Goal: Task Accomplishment & Management: Manage account settings

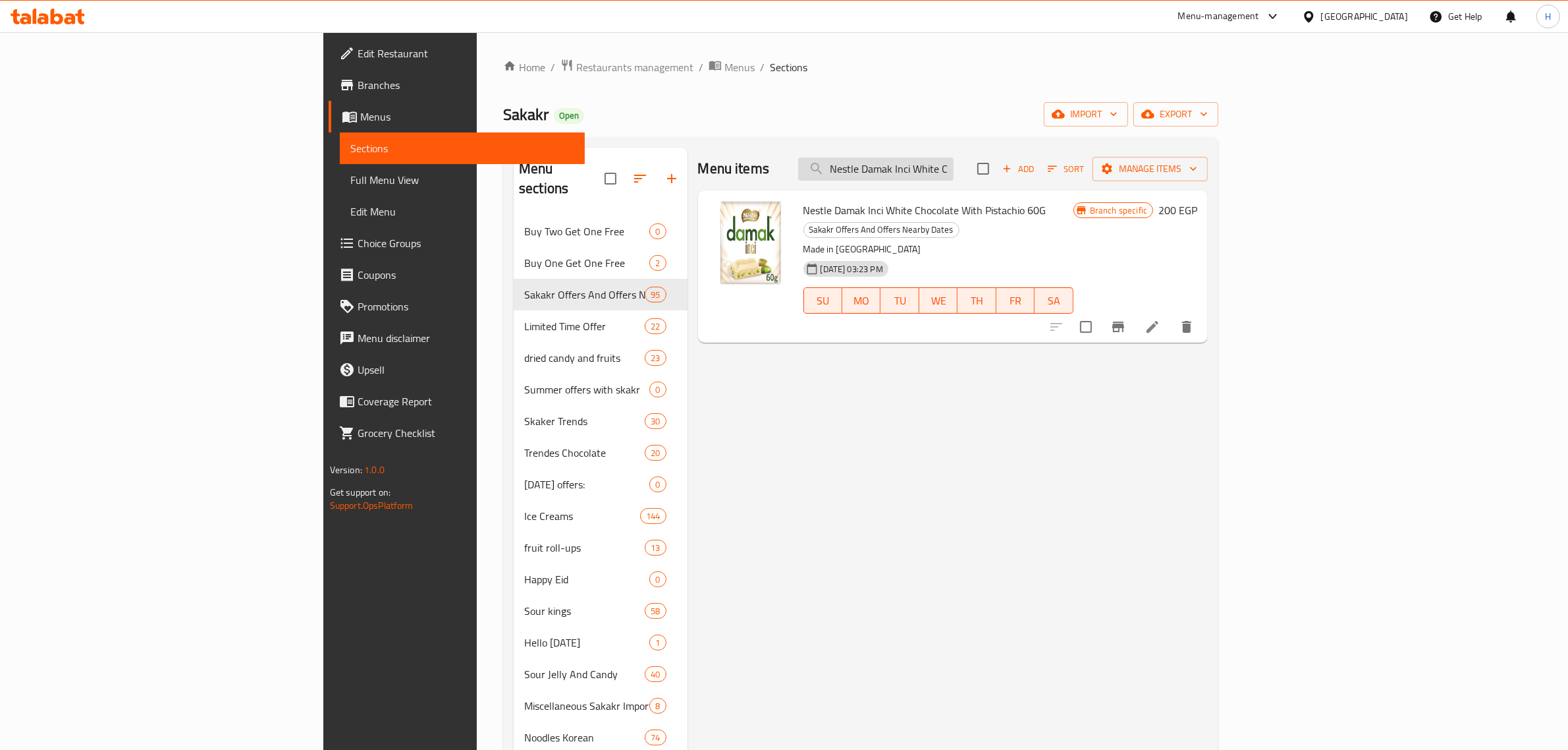
click at [953, 176] on input "Nestle Damak Inci White Chocolate With Pistachio 60G" at bounding box center [876, 169] width 155 height 23
paste input "damak baklava 60 g"
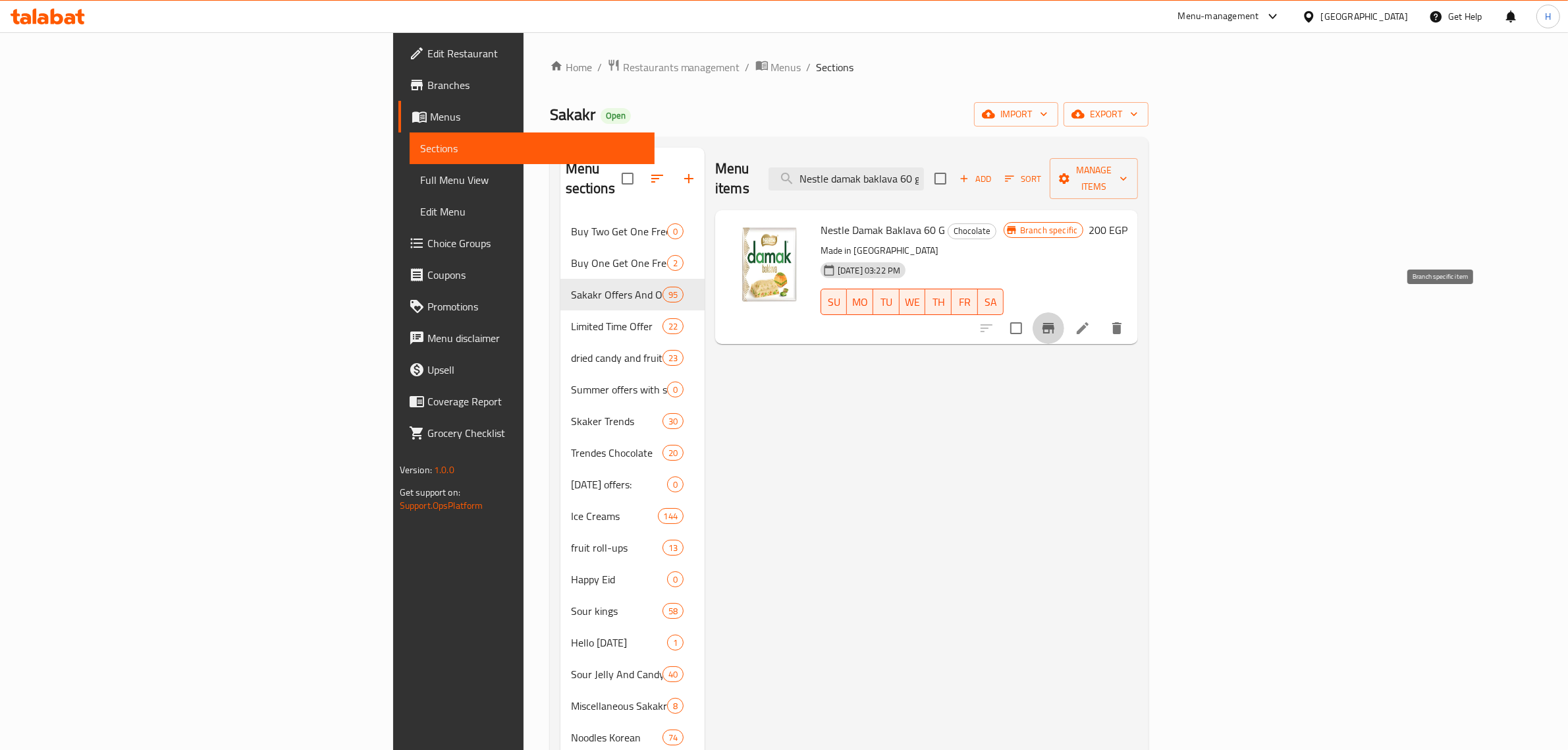
click at [1054, 323] on icon "Branch-specific-item" at bounding box center [1048, 328] width 12 height 11
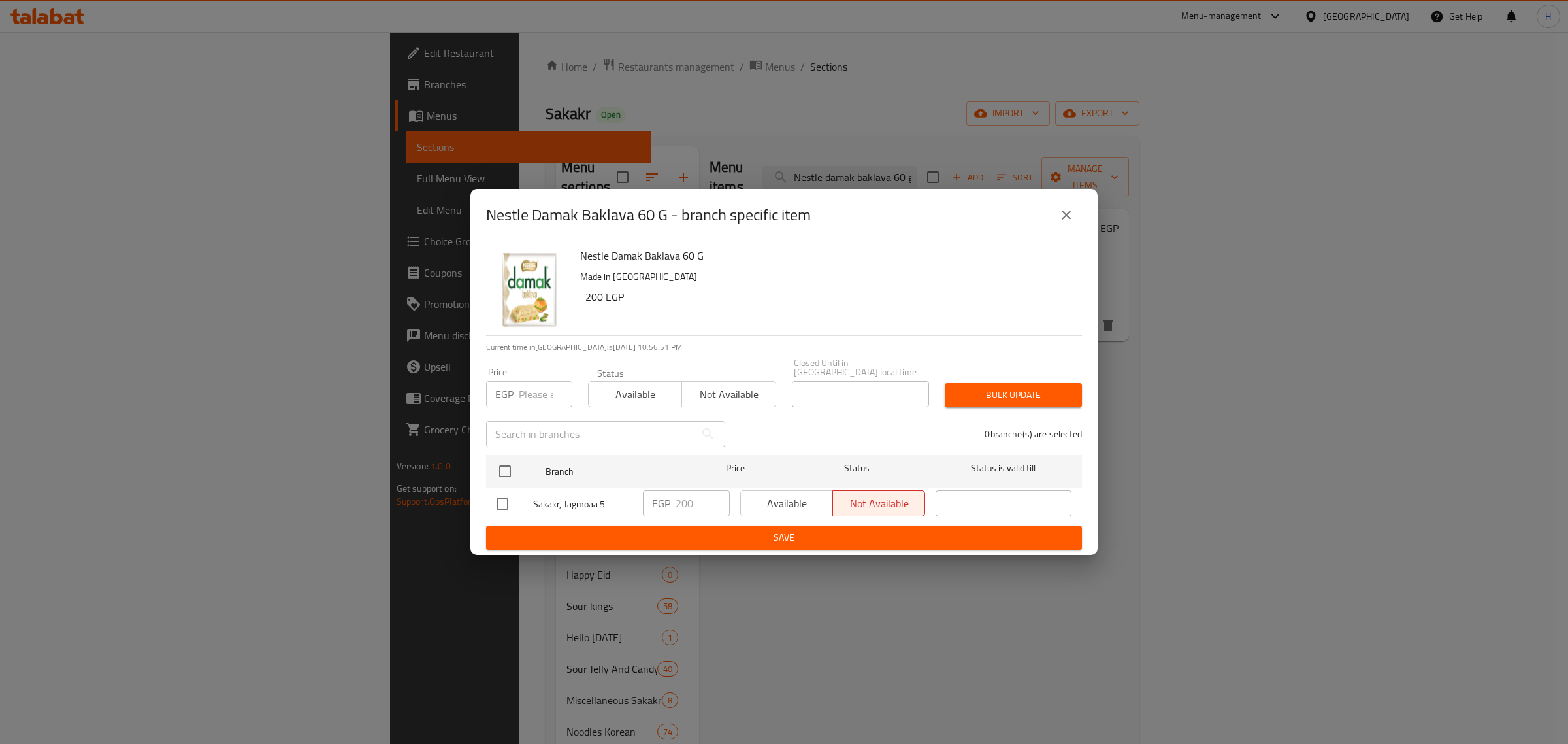
click at [1063, 223] on icon "close" at bounding box center [1066, 215] width 15 height 15
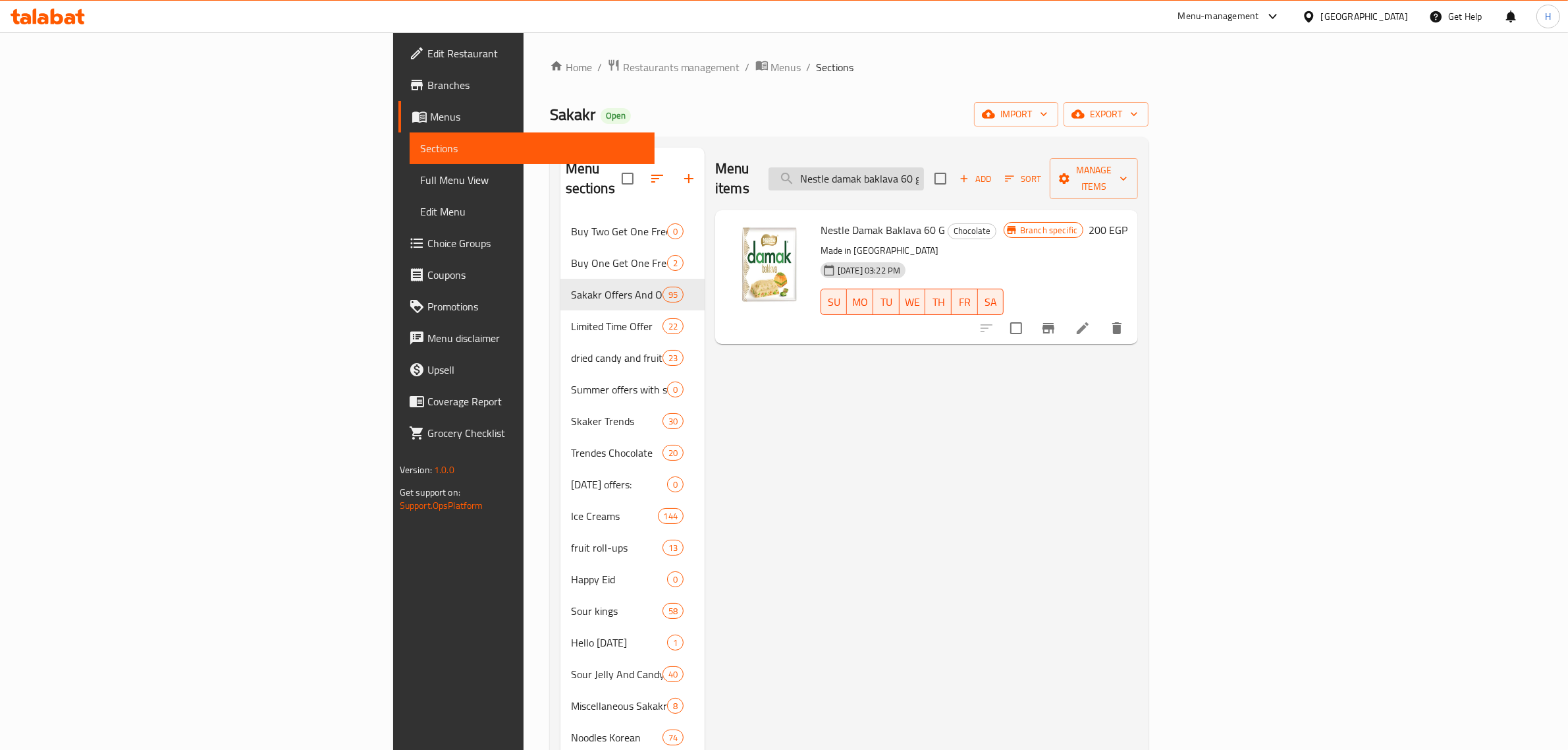
click at [924, 168] on input "Nestle damak baklava 60 g" at bounding box center [847, 179] width 155 height 23
paste input "nestle damak chocolate & Bistachio 60"
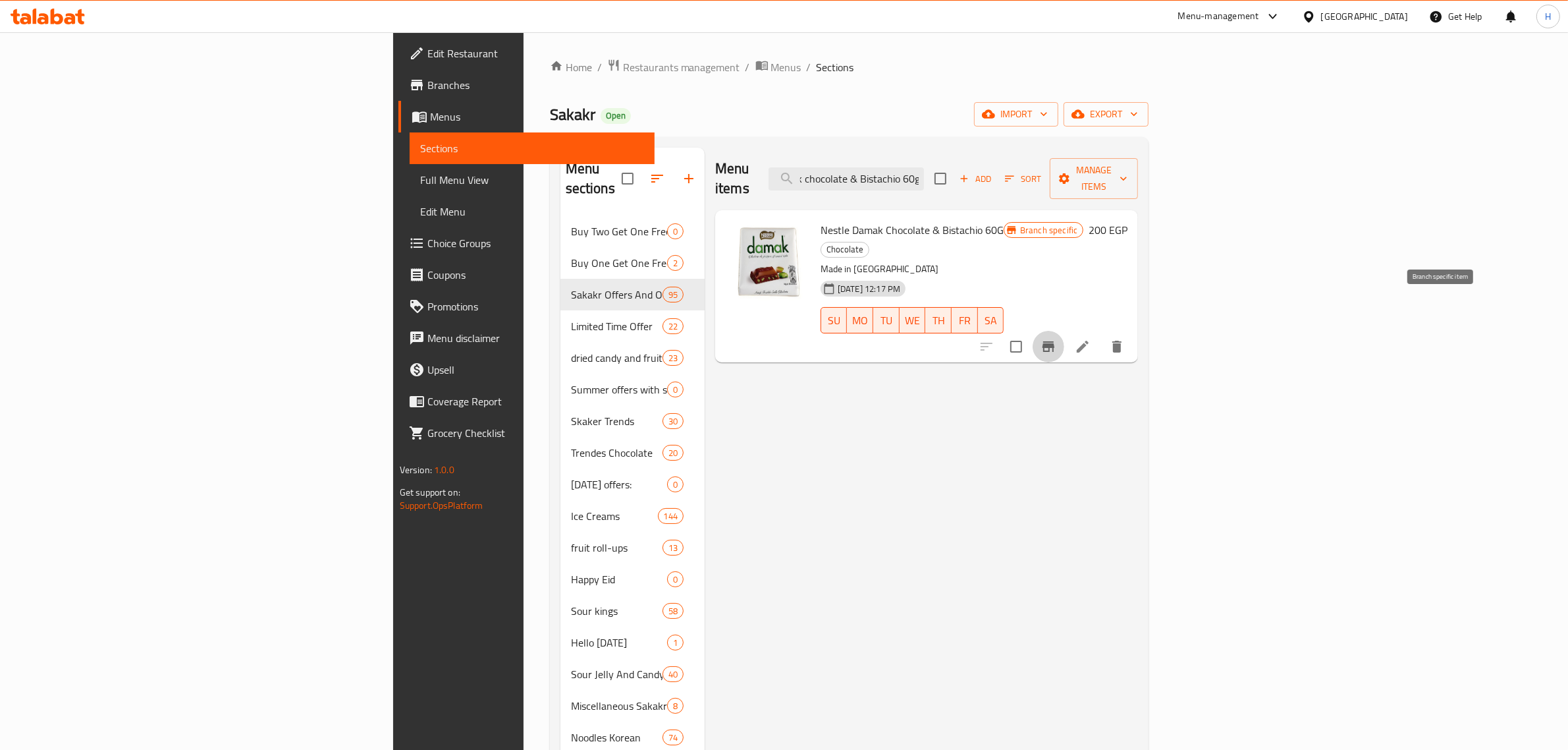
click at [1054, 342] on icon "Branch-specific-item" at bounding box center [1048, 346] width 12 height 11
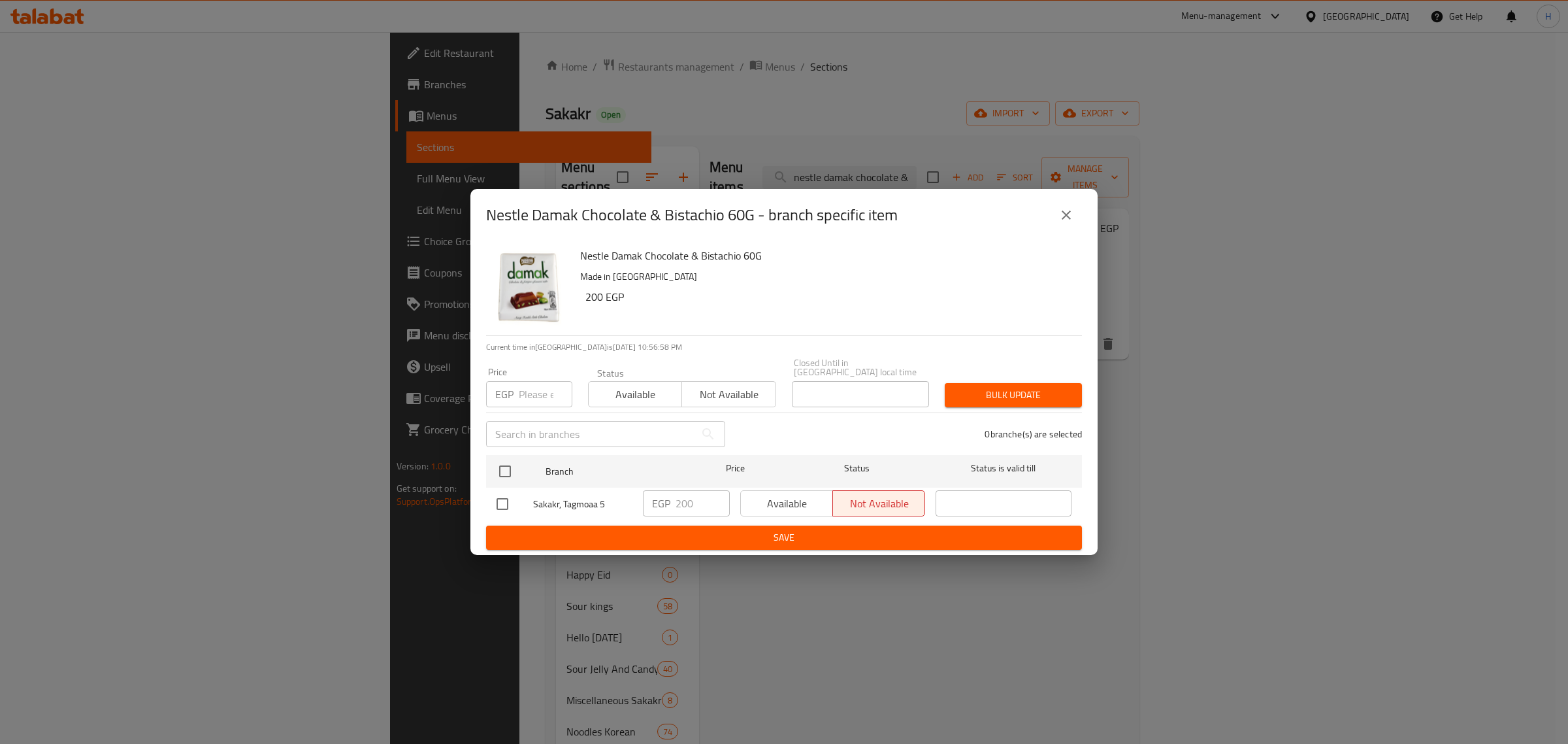
click at [1067, 222] on icon "close" at bounding box center [1066, 215] width 15 height 15
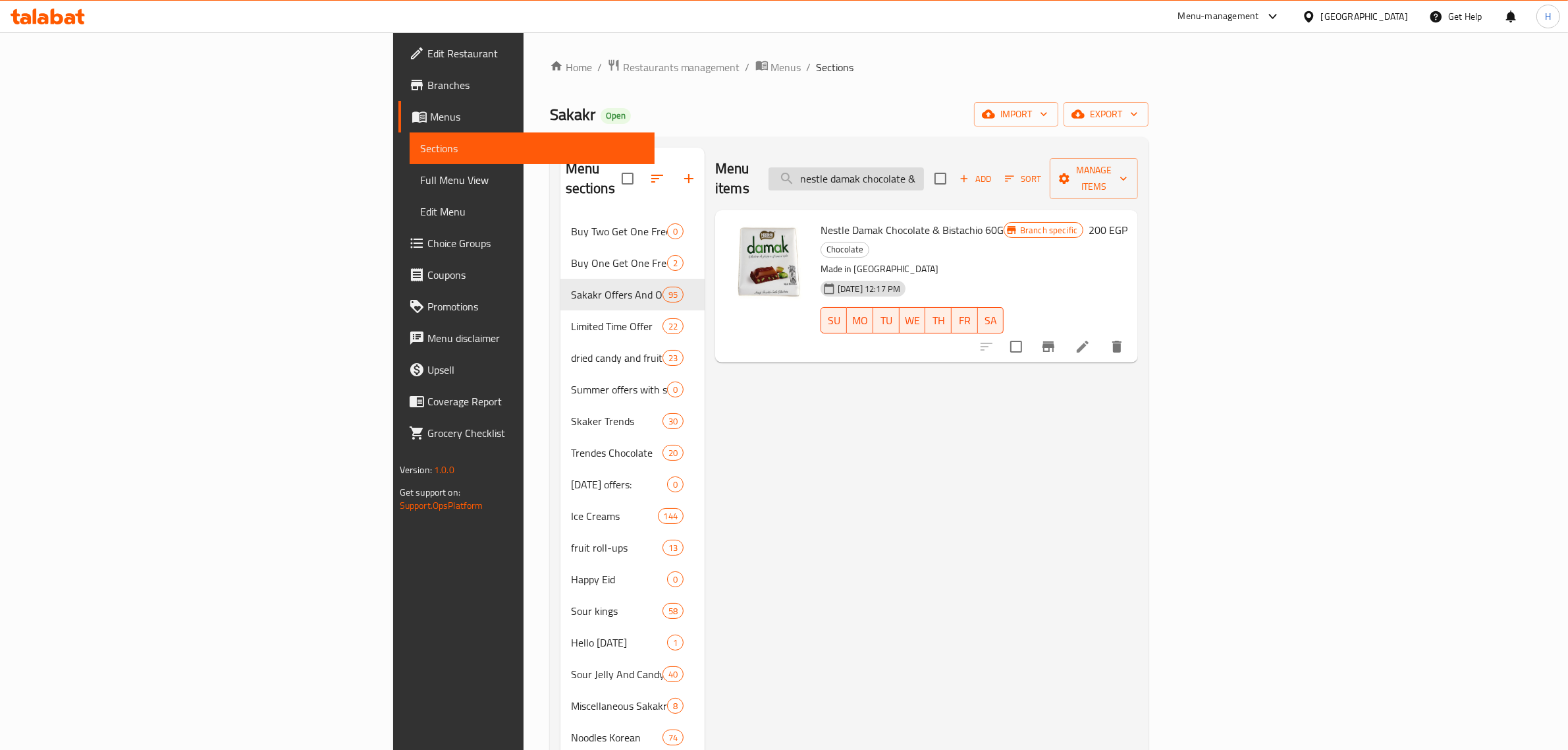
click at [924, 168] on input "nestle damak chocolate & Bistachio 60g" at bounding box center [847, 179] width 155 height 23
paste input "gece 55%cacao 60"
click at [1056, 339] on icon "Branch-specific-item" at bounding box center [1048, 346] width 16 height 16
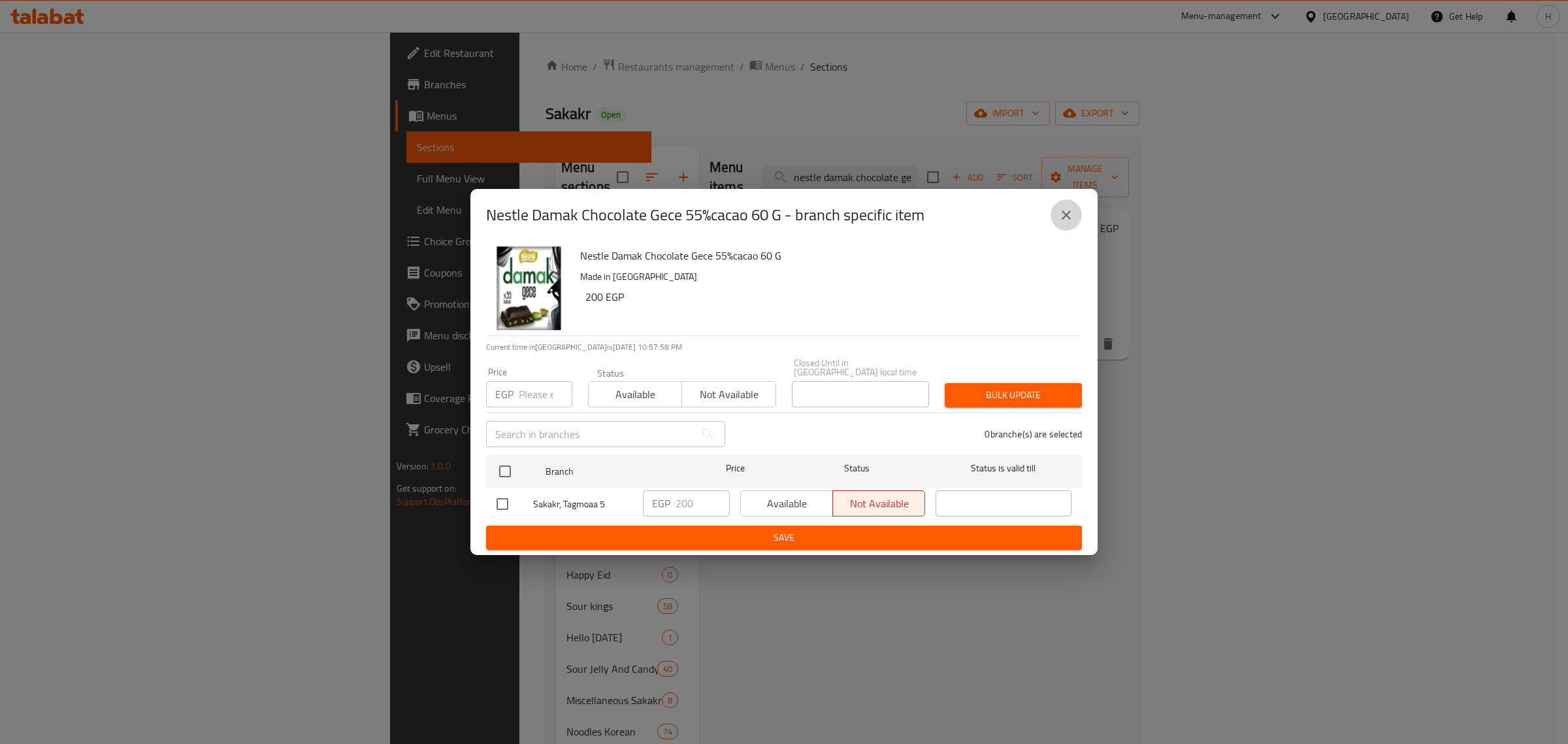
click at [1066, 223] on icon "close" at bounding box center [1066, 215] width 15 height 15
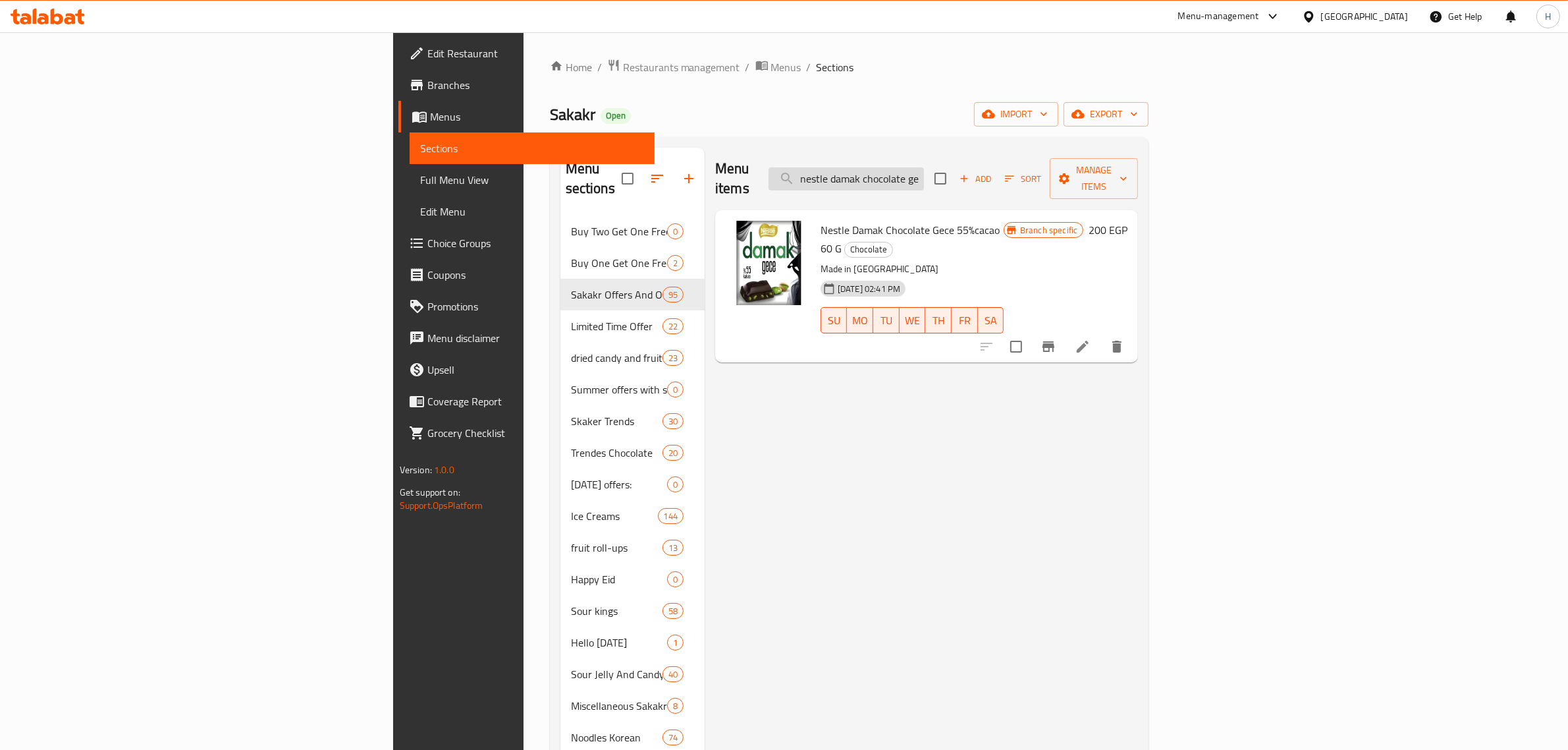
drag, startPoint x: 1013, startPoint y: 166, endPoint x: 1012, endPoint y: 176, distance: 10.0
click at [924, 168] on input "nestle damak chocolate gece 55%cacao 60 g" at bounding box center [847, 179] width 155 height 23
paste input "Nestle Damak Inci White Chocolate With Pistachio 60G"
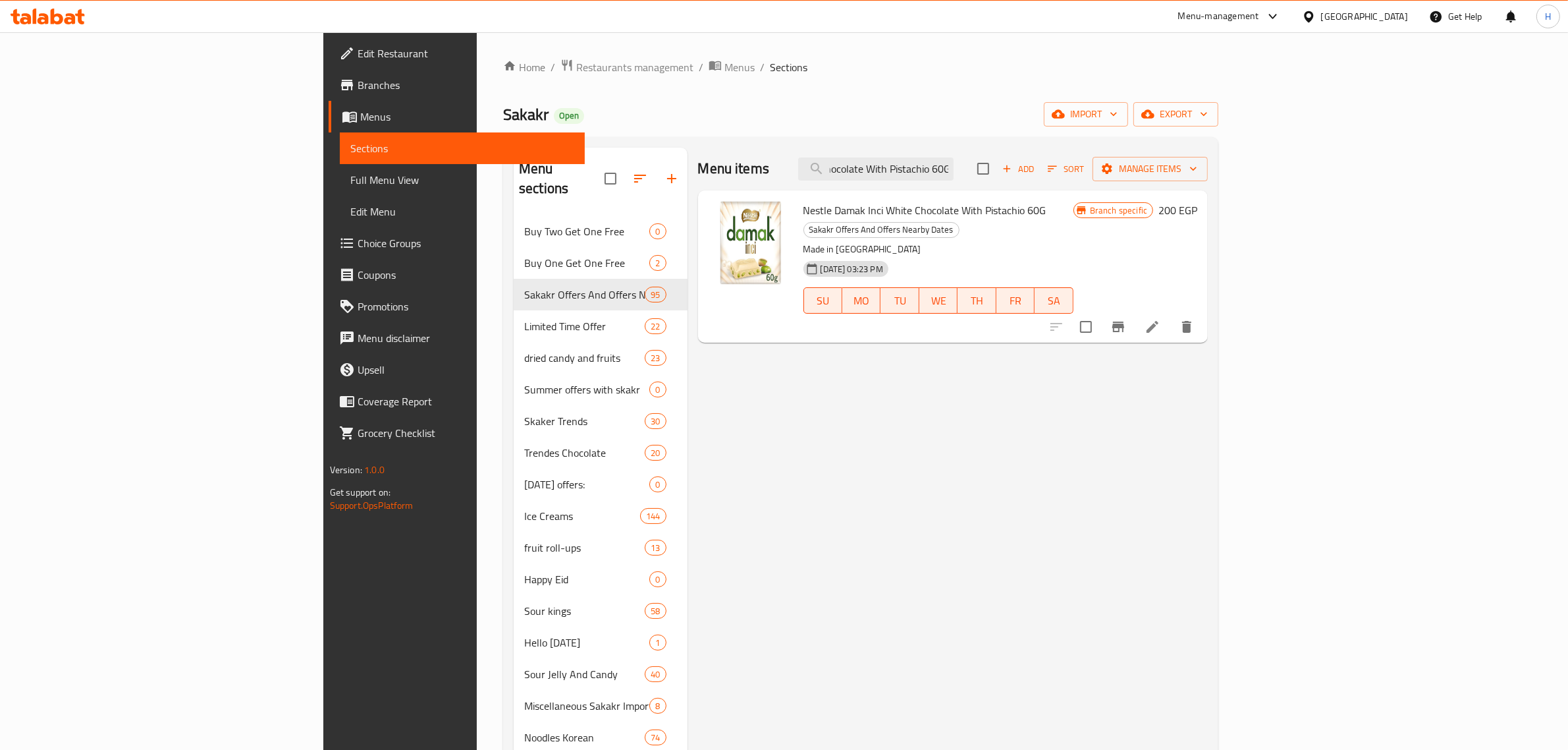
click at [1124, 321] on icon "Branch-specific-item" at bounding box center [1118, 326] width 12 height 11
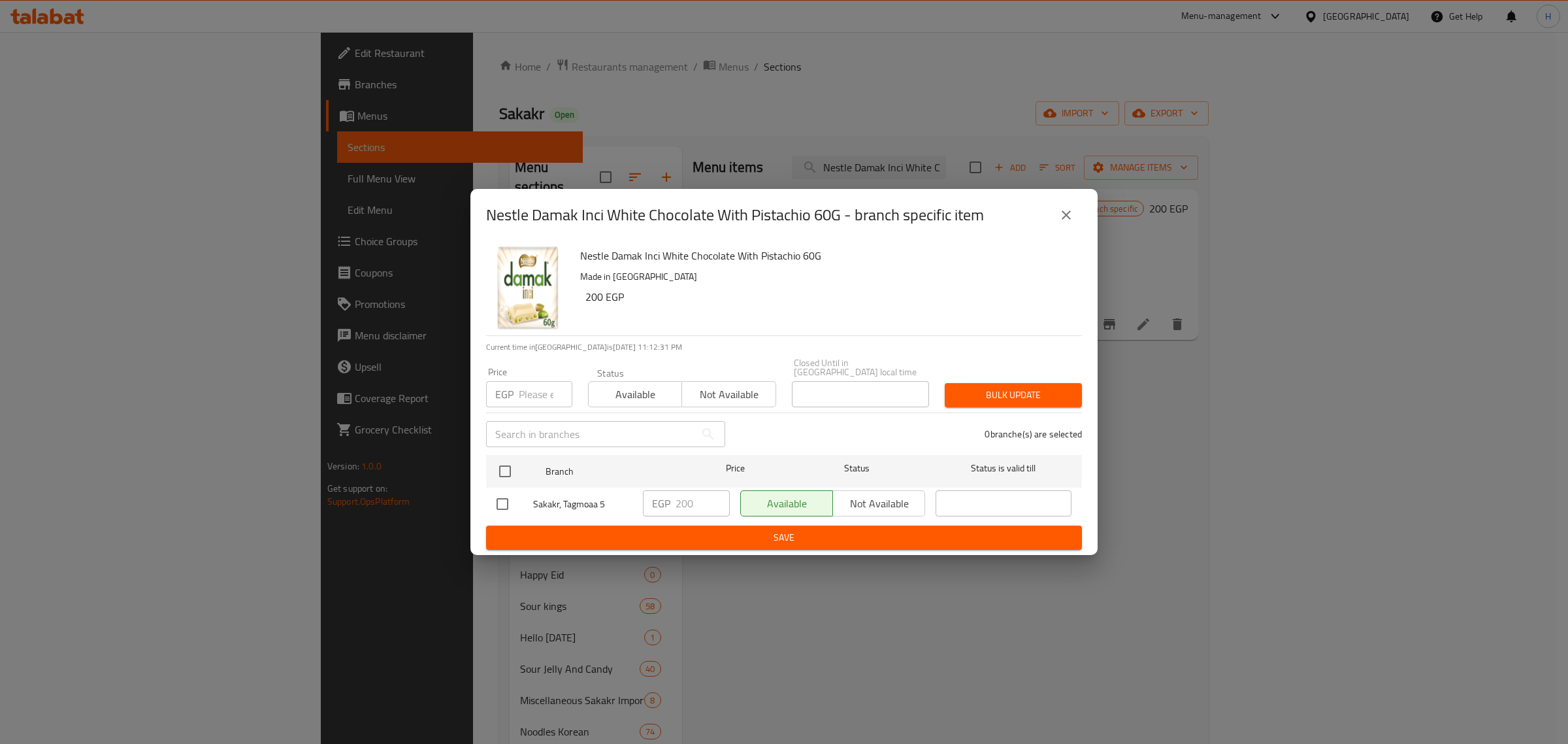
click at [1065, 219] on icon "close" at bounding box center [1067, 216] width 10 height 10
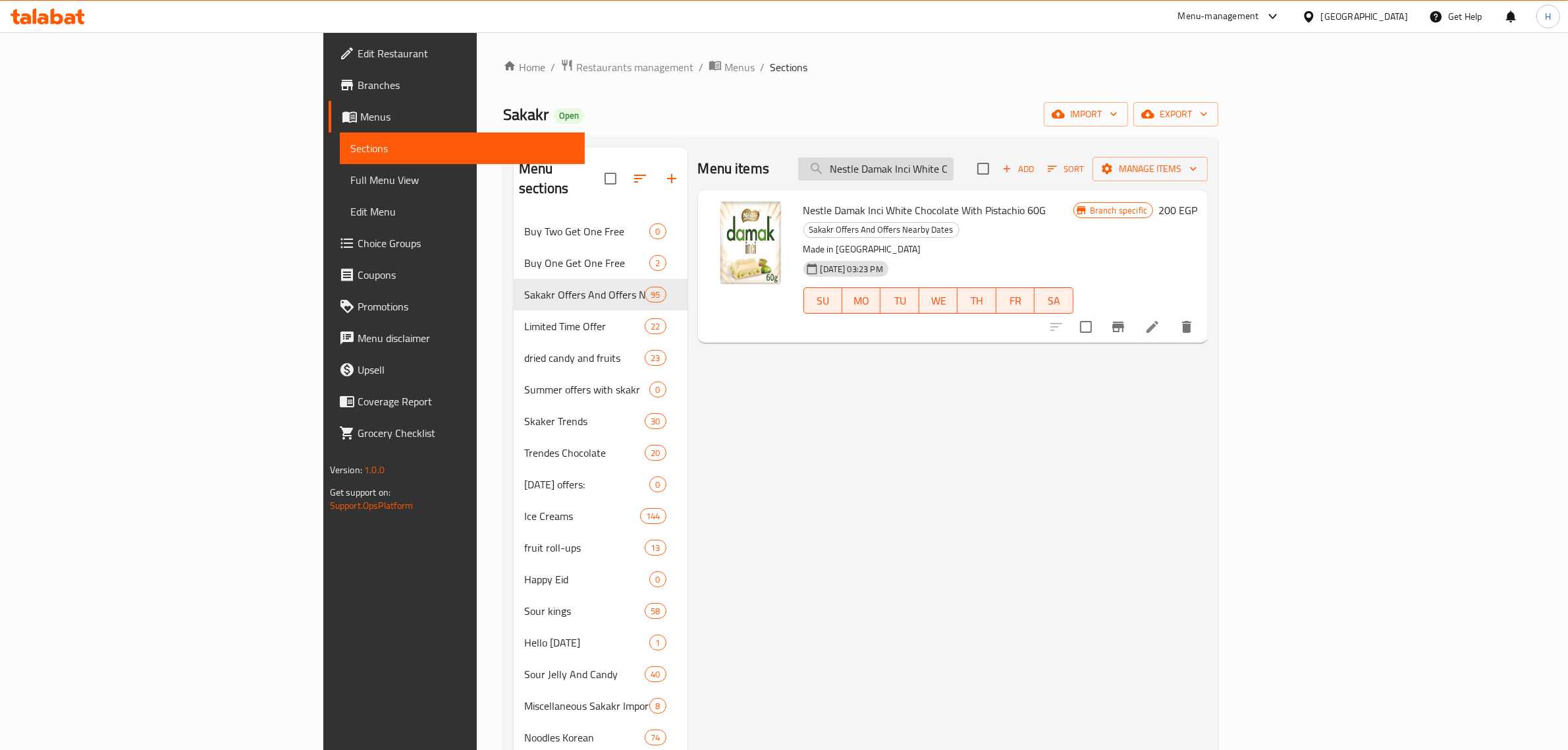
click at [953, 175] on input "Nestle Damak Inci White Chocolate With Pistachio 60G" at bounding box center [876, 169] width 155 height 23
paste input "Jelibon Sour Patch Watermelon Flavor 80 G"
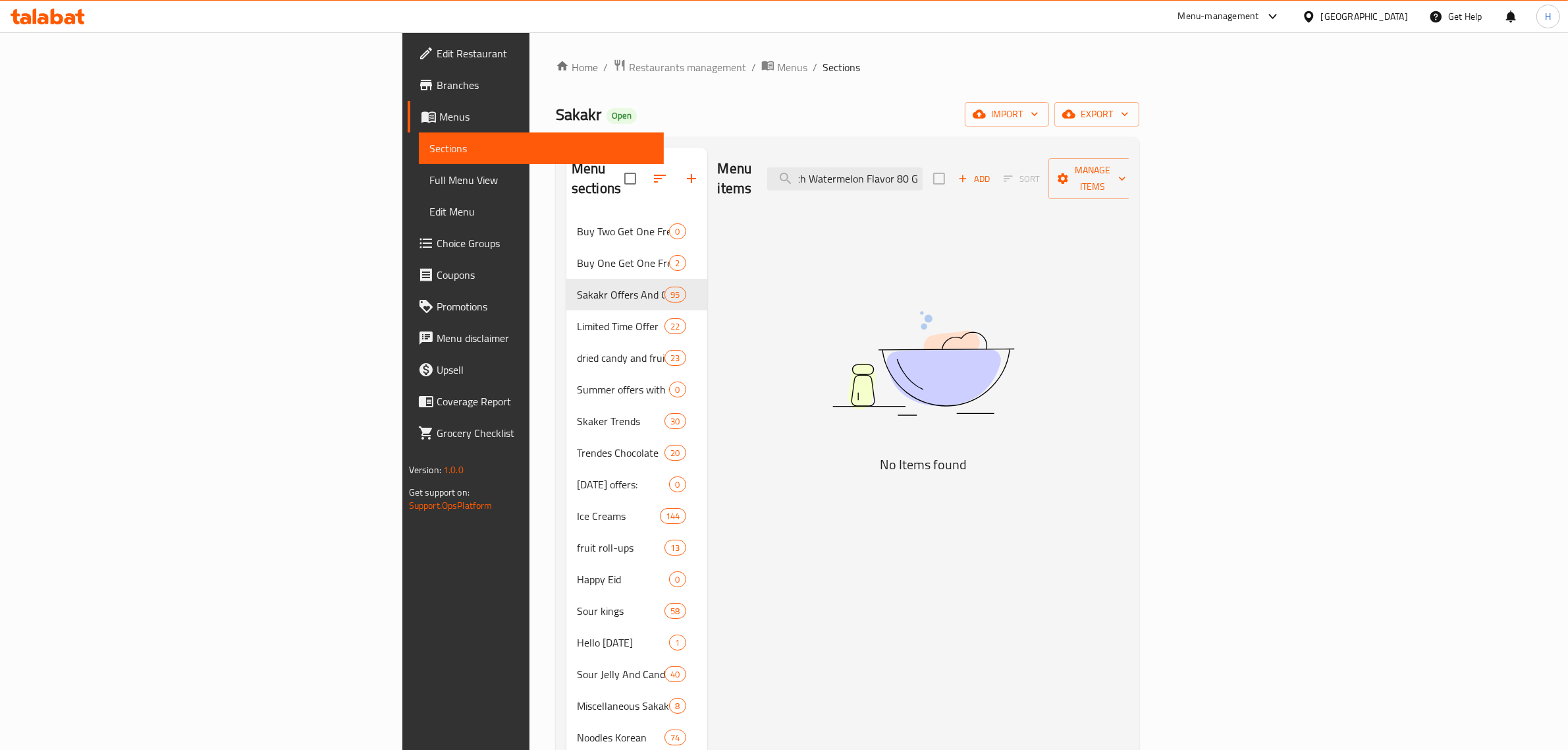
scroll to position [0, 73]
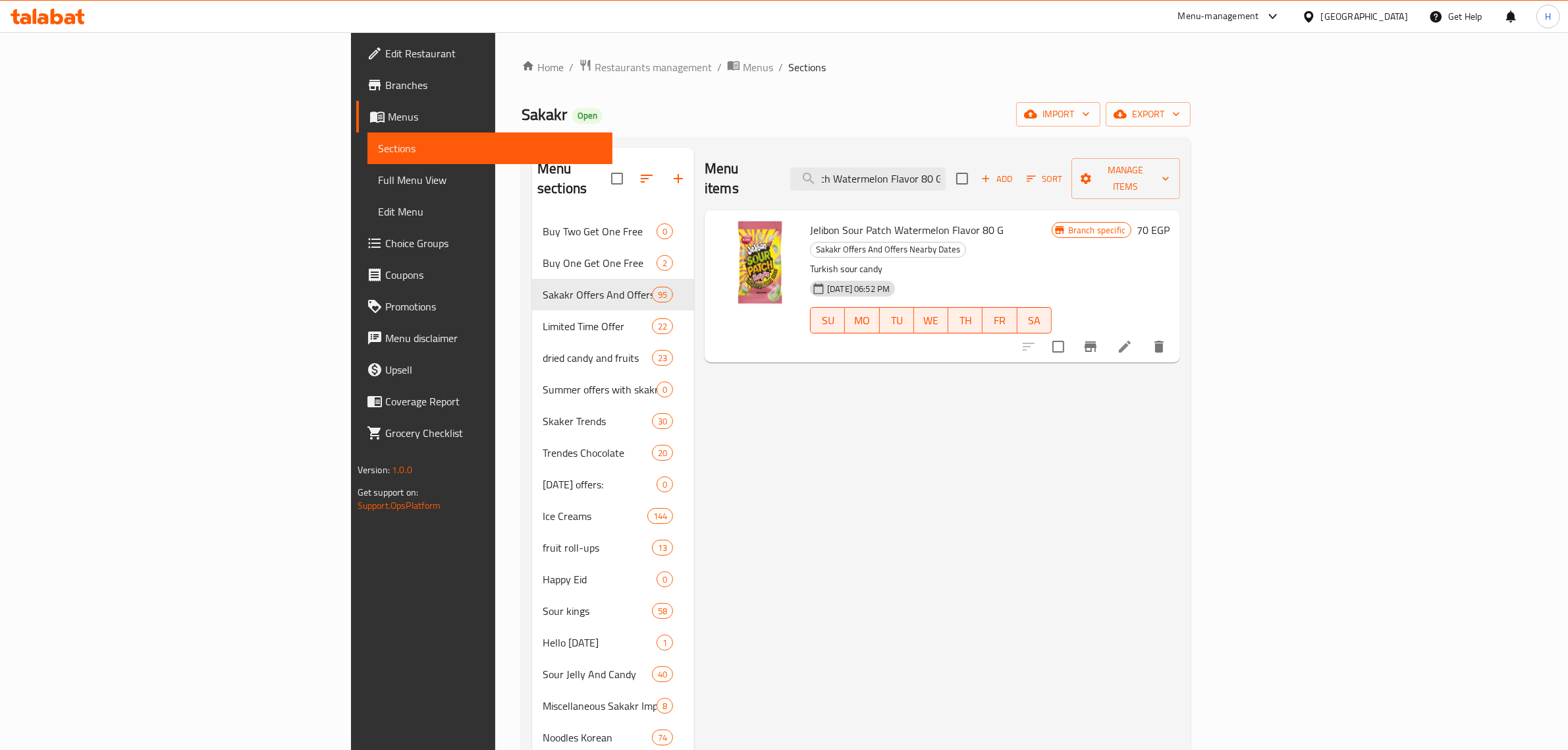
click at [945, 168] on input "Jelibon Sour Patch Watermelon Flavor 80 G" at bounding box center [868, 179] width 155 height 23
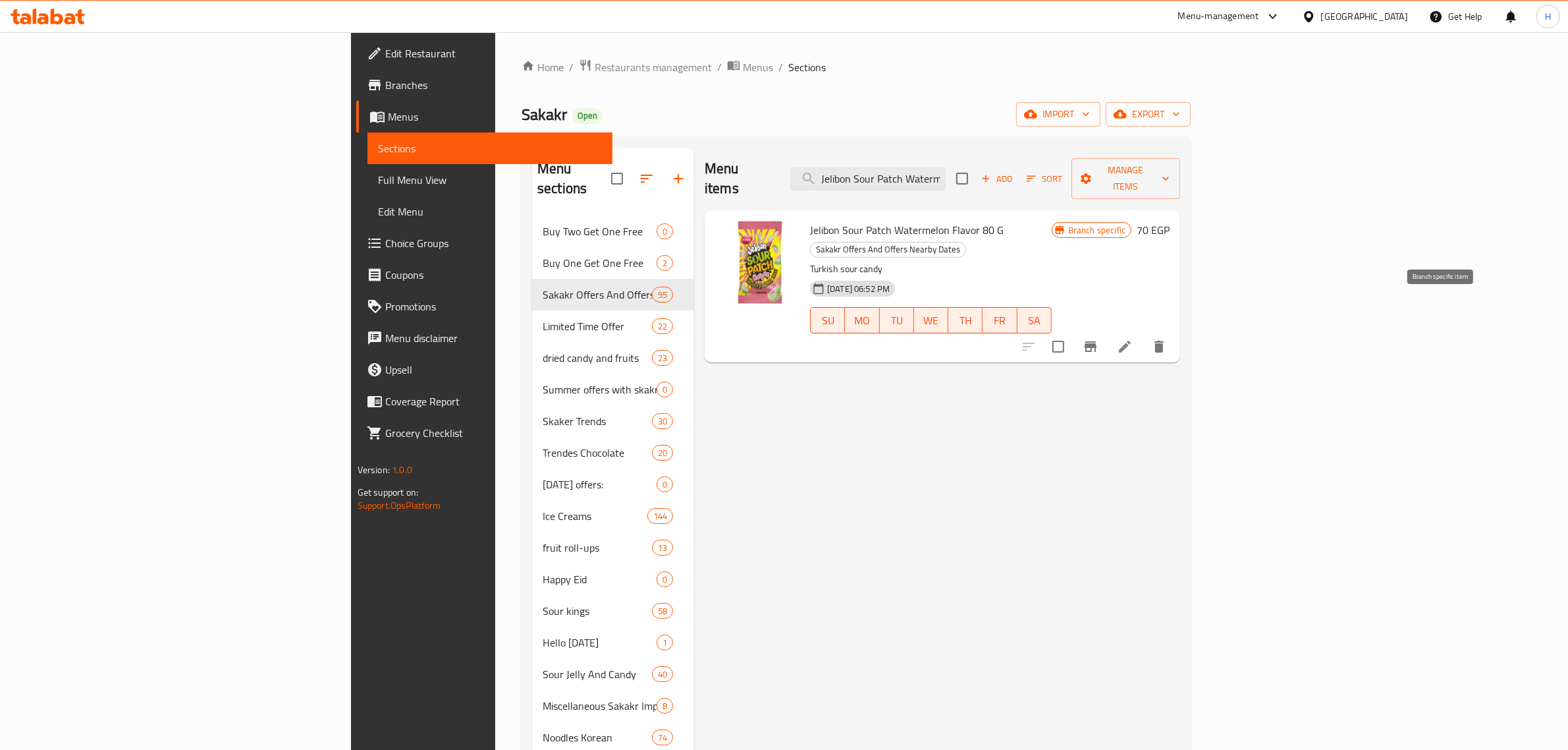
click at [1099, 339] on icon "Branch-specific-item" at bounding box center [1091, 346] width 16 height 16
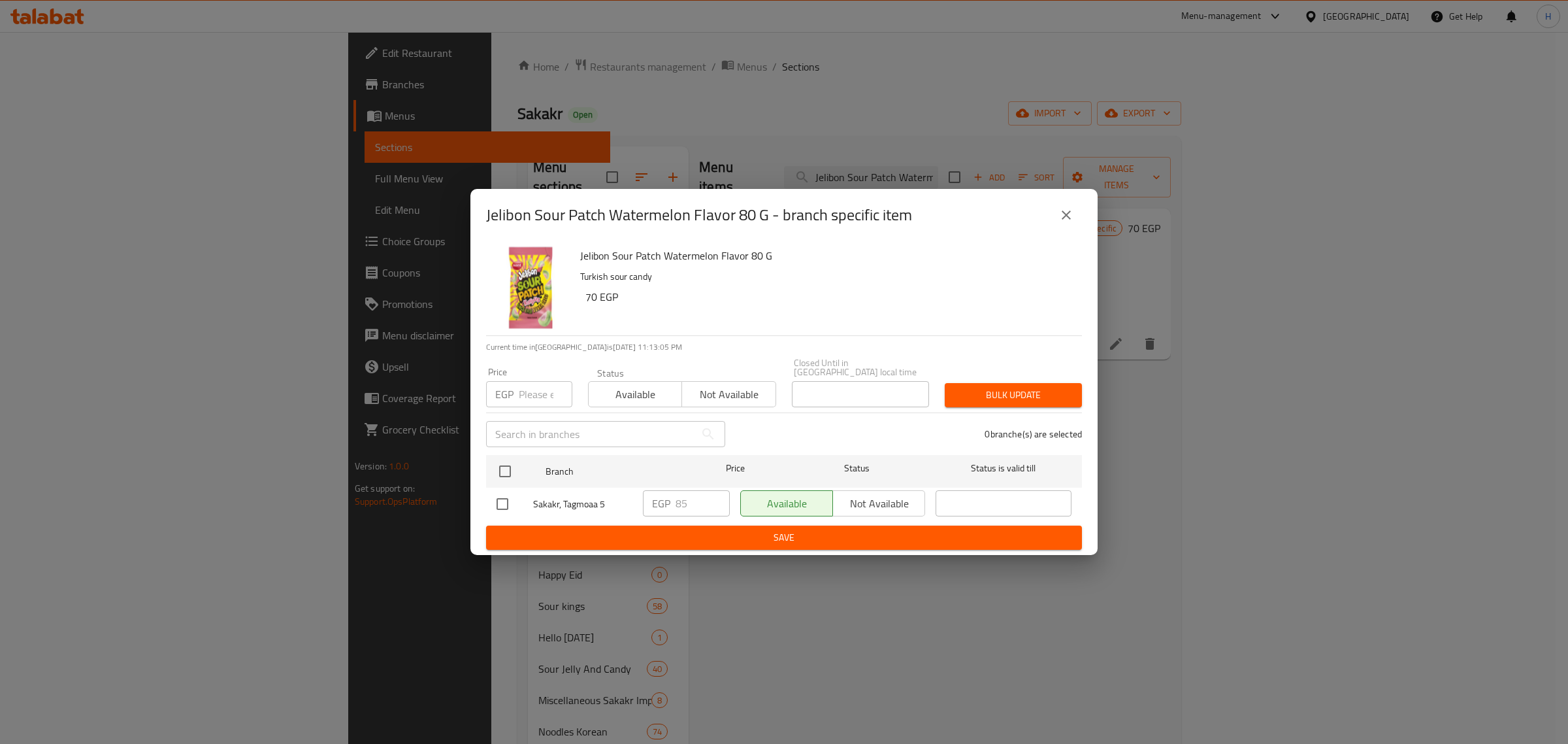
click at [1074, 216] on icon "close" at bounding box center [1066, 215] width 15 height 15
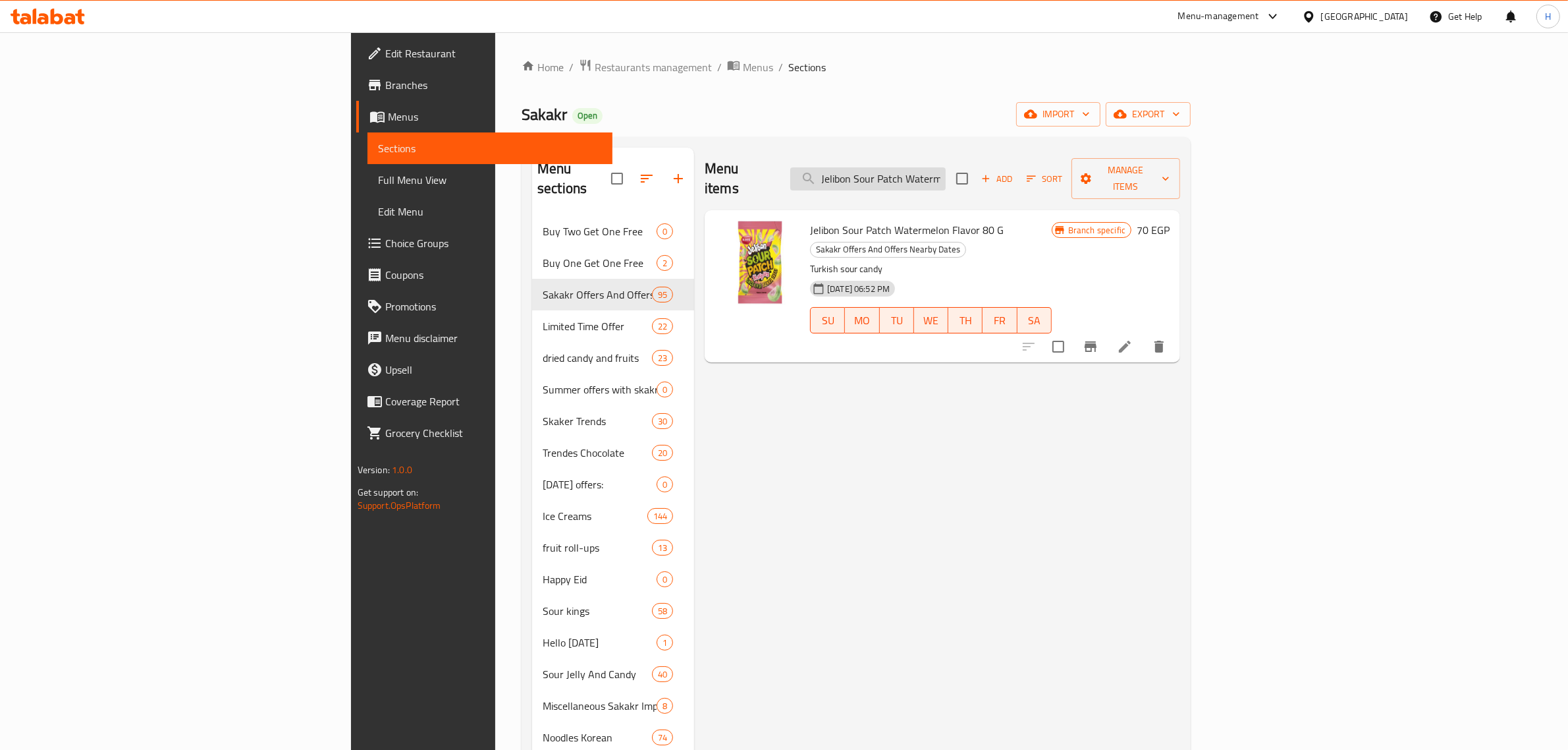
click at [945, 168] on input "Jelibon Sour Patch Watermelon Flavor 80 G" at bounding box center [868, 179] width 155 height 23
paste input "Nutella Biscuits X3 [GEOGRAPHIC_DATA] 41 Gm"
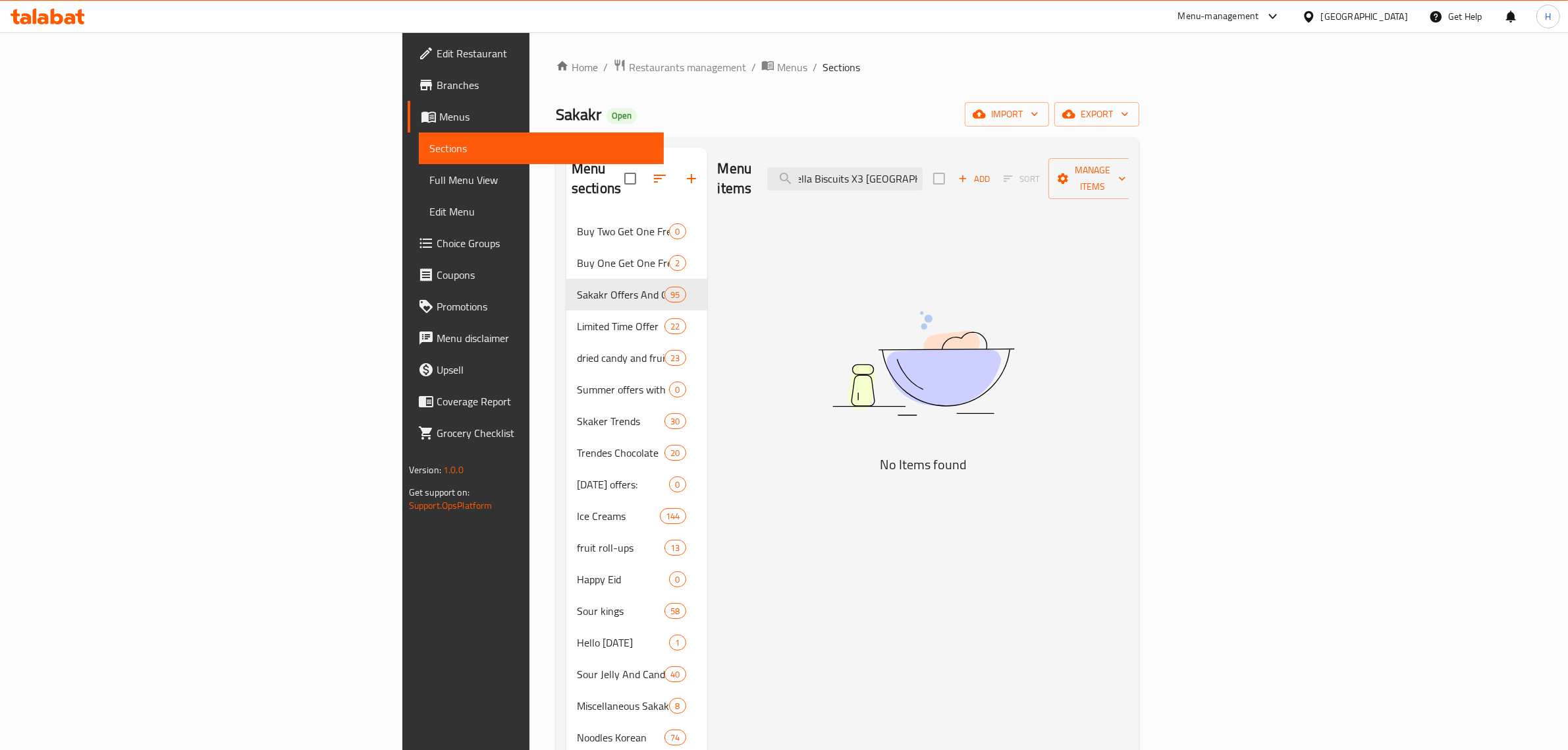
scroll to position [0, 17]
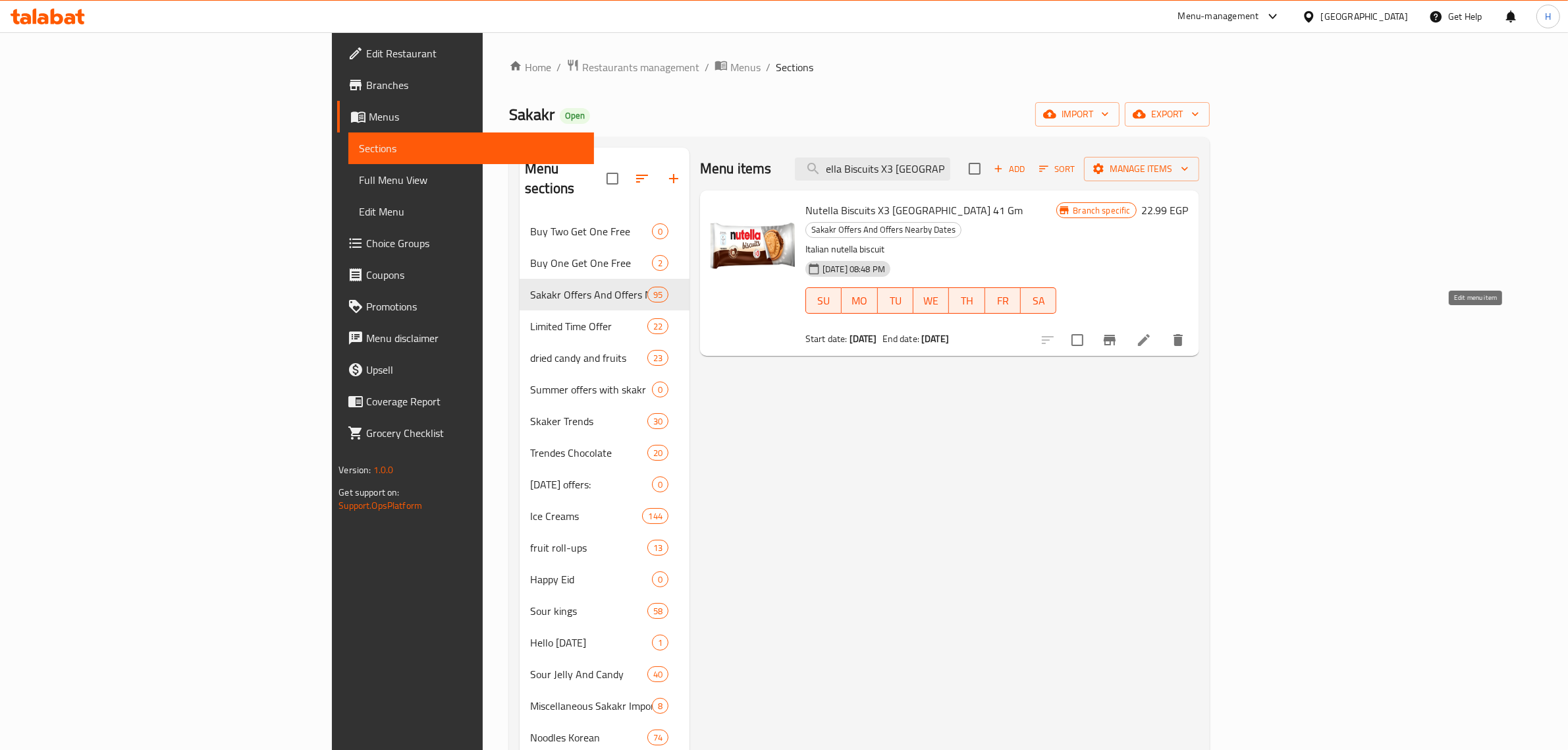
type input "Nutella Biscuits X3 [GEOGRAPHIC_DATA] 41 Gm"
click at [950, 177] on input "Nutella Biscuits X3 [GEOGRAPHIC_DATA] 41 Gm" at bounding box center [873, 169] width 155 height 23
click at [880, 102] on div "Sakakr Open import export" at bounding box center [859, 114] width 701 height 24
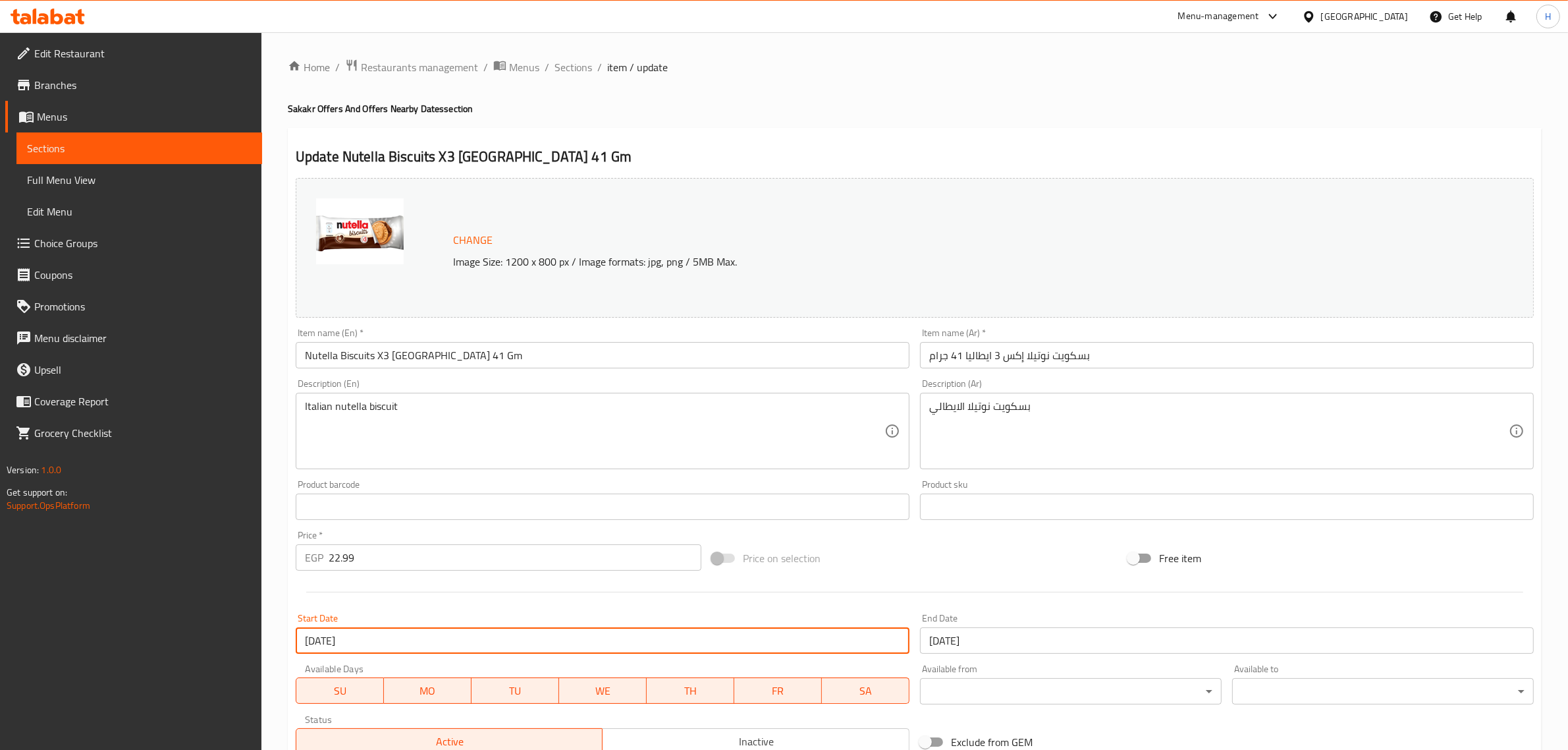
click at [880, 650] on input "[DATE]" at bounding box center [602, 640] width 614 height 26
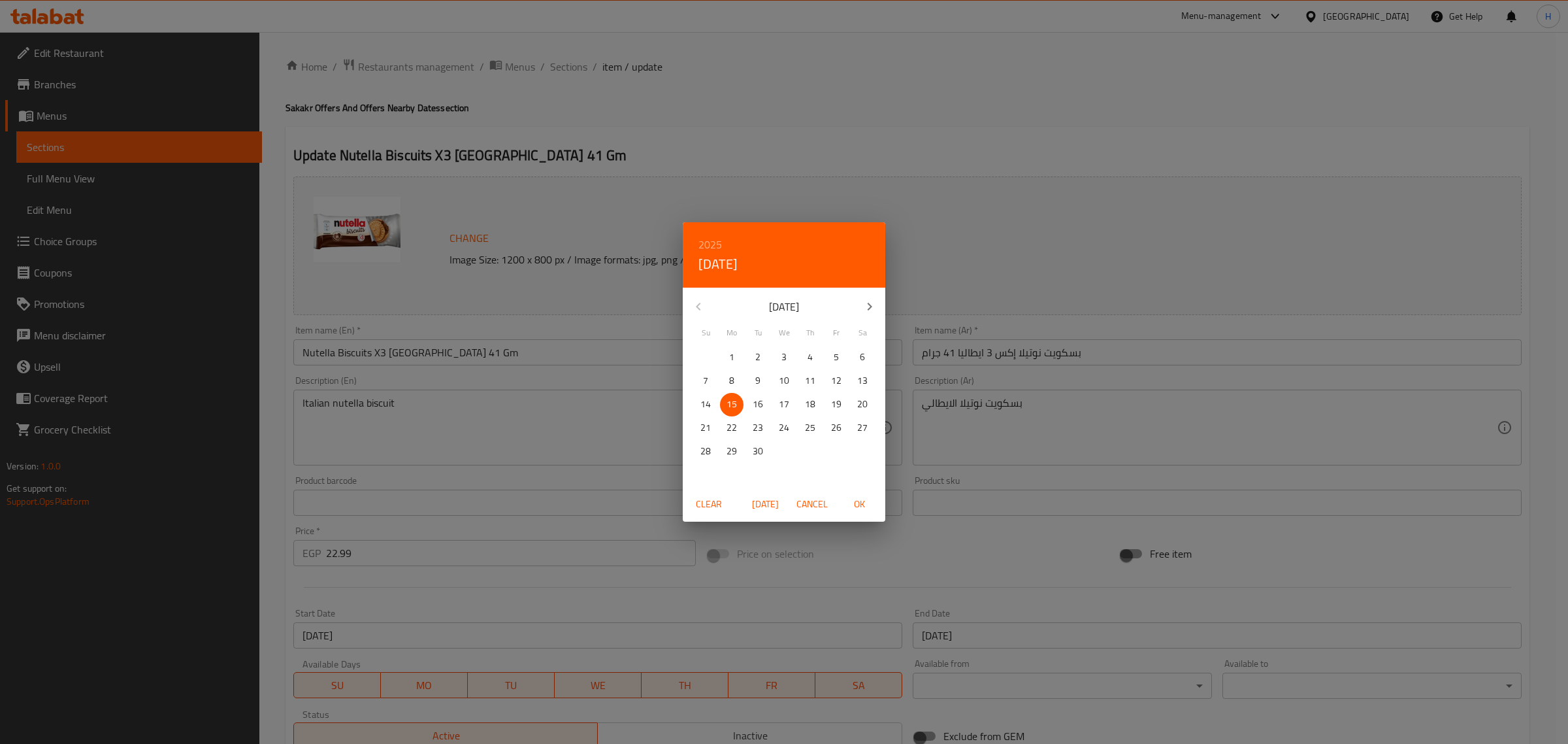
click at [704, 506] on span "Clear" at bounding box center [709, 504] width 32 height 16
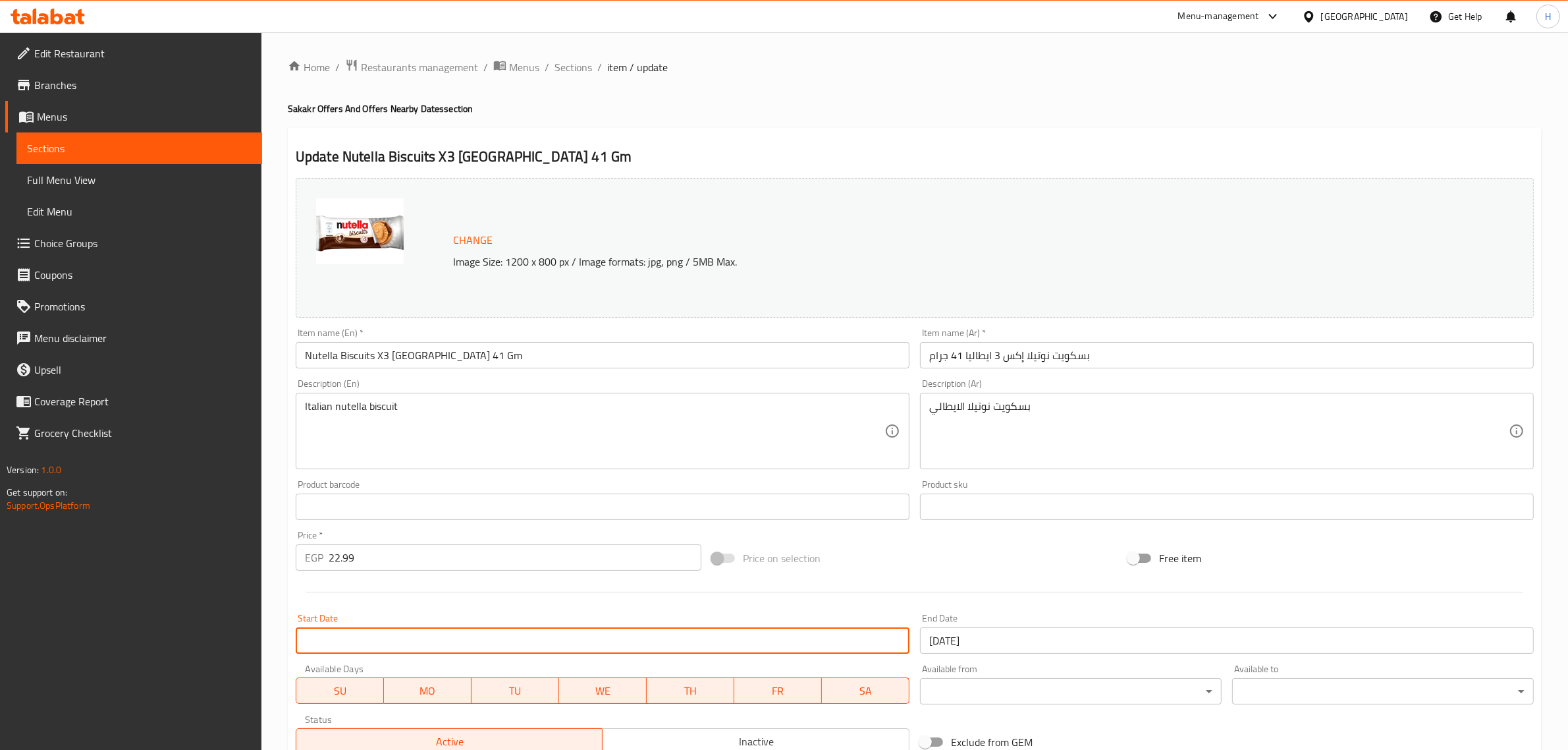
click at [979, 632] on input "[DATE]" at bounding box center [1227, 640] width 614 height 26
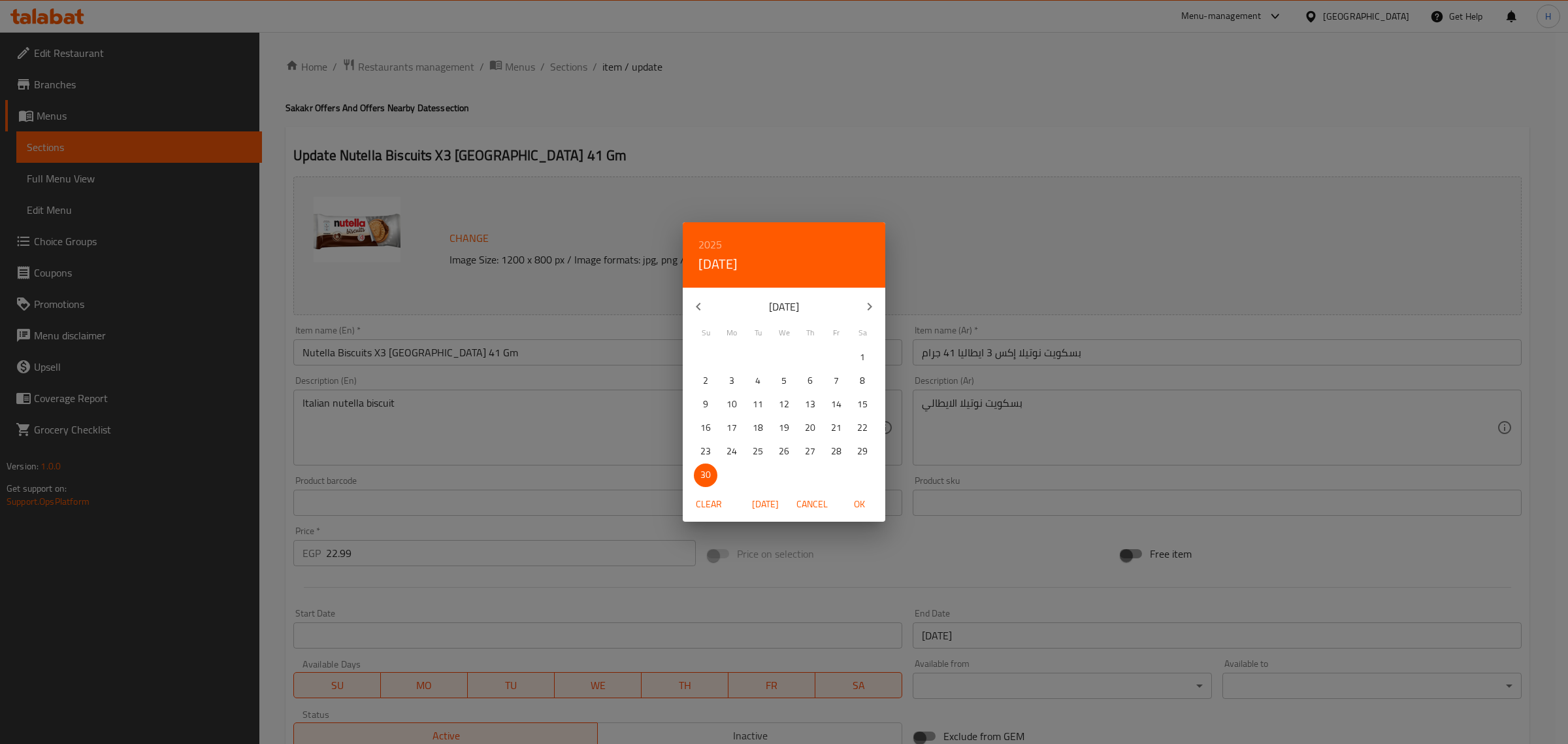
click at [706, 501] on span "Clear" at bounding box center [709, 504] width 32 height 16
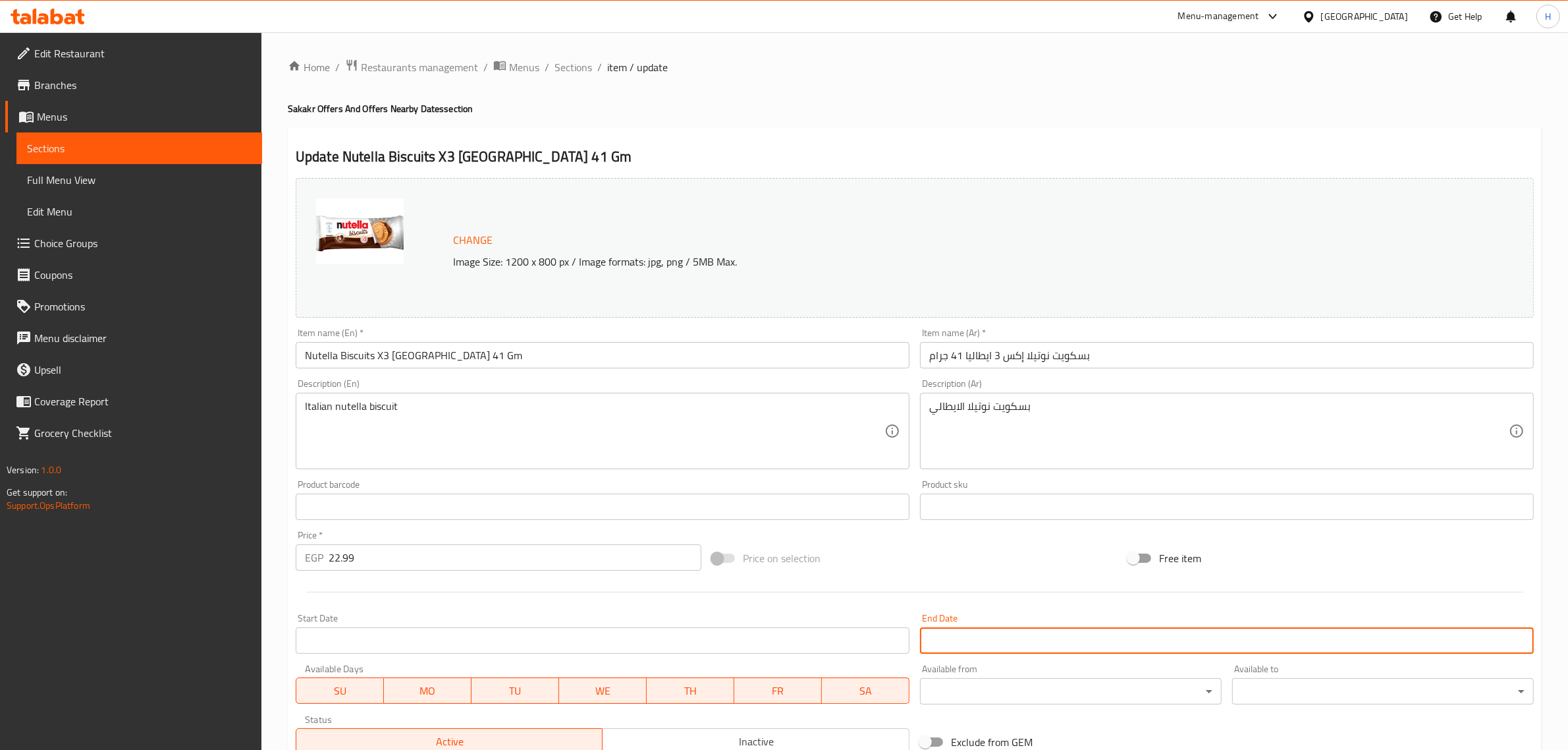
click at [688, 358] on input "Nutella Biscuits X3 [GEOGRAPHIC_DATA] 41 Gm" at bounding box center [602, 355] width 614 height 26
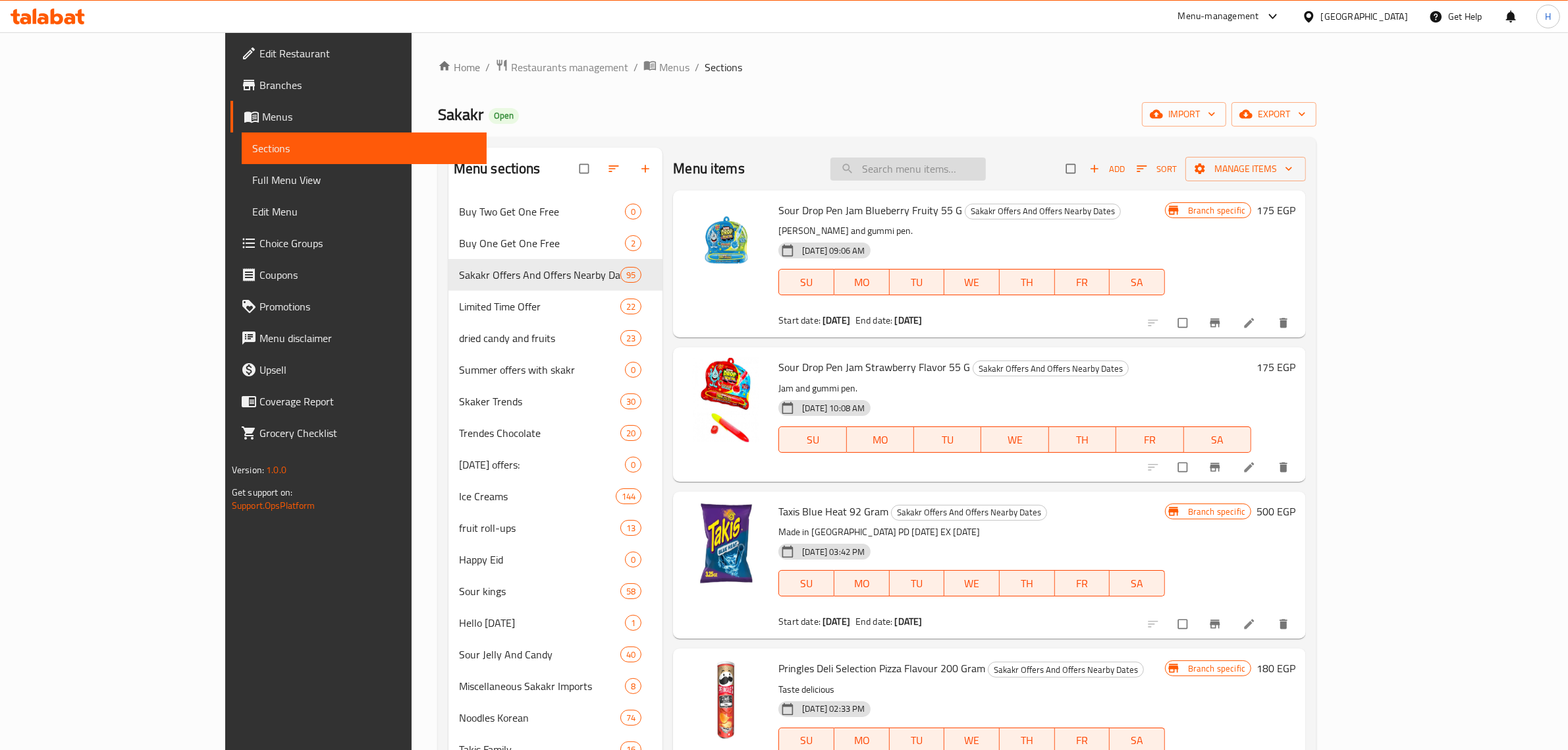
click at [966, 167] on input "search" at bounding box center [908, 169] width 155 height 23
paste input "Nutella Biscuits X3 [GEOGRAPHIC_DATA] 41 Gm"
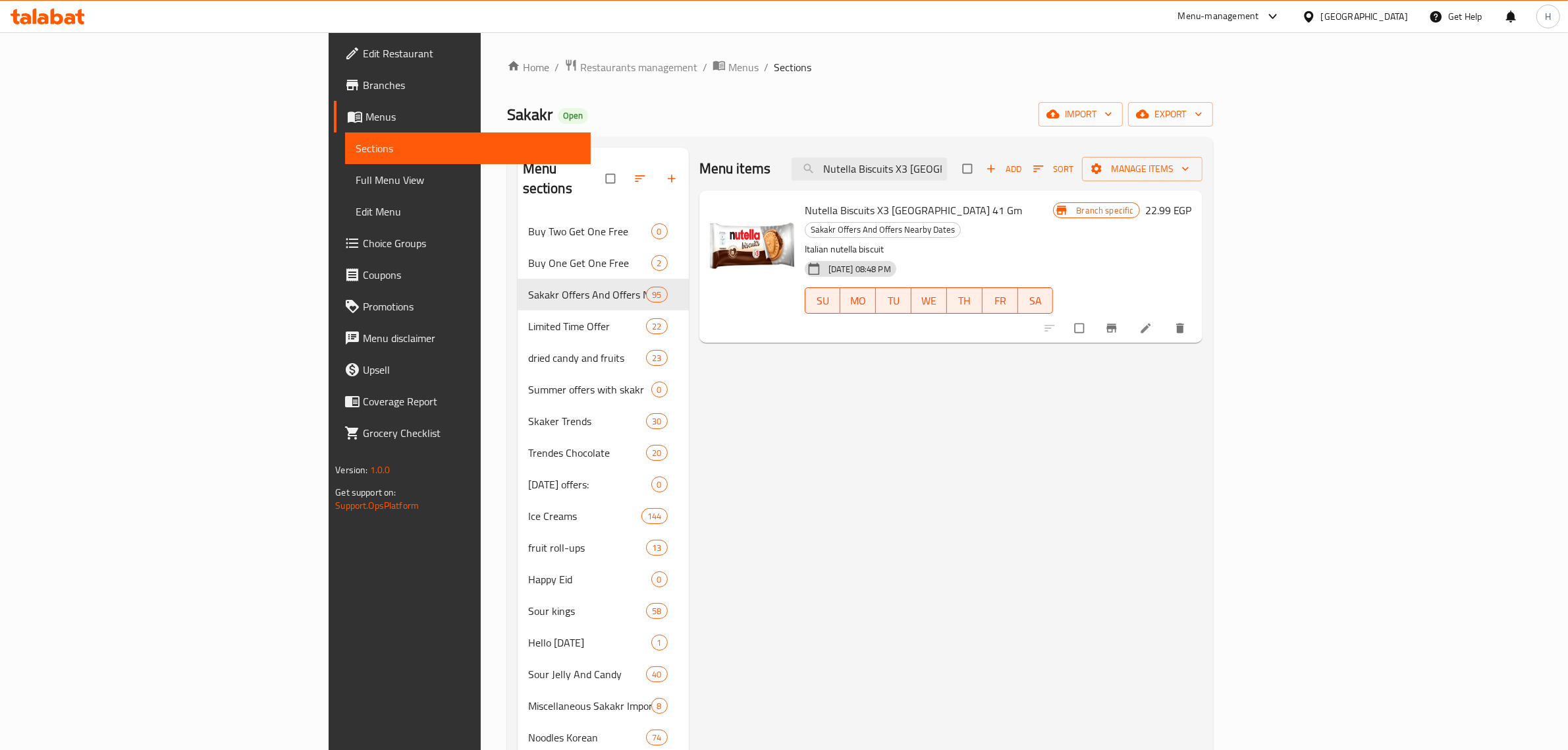
drag, startPoint x: 801, startPoint y: 371, endPoint x: 880, endPoint y: 369, distance: 79.0
click at [1116, 324] on icon "Branch-specific-item" at bounding box center [1111, 328] width 10 height 9
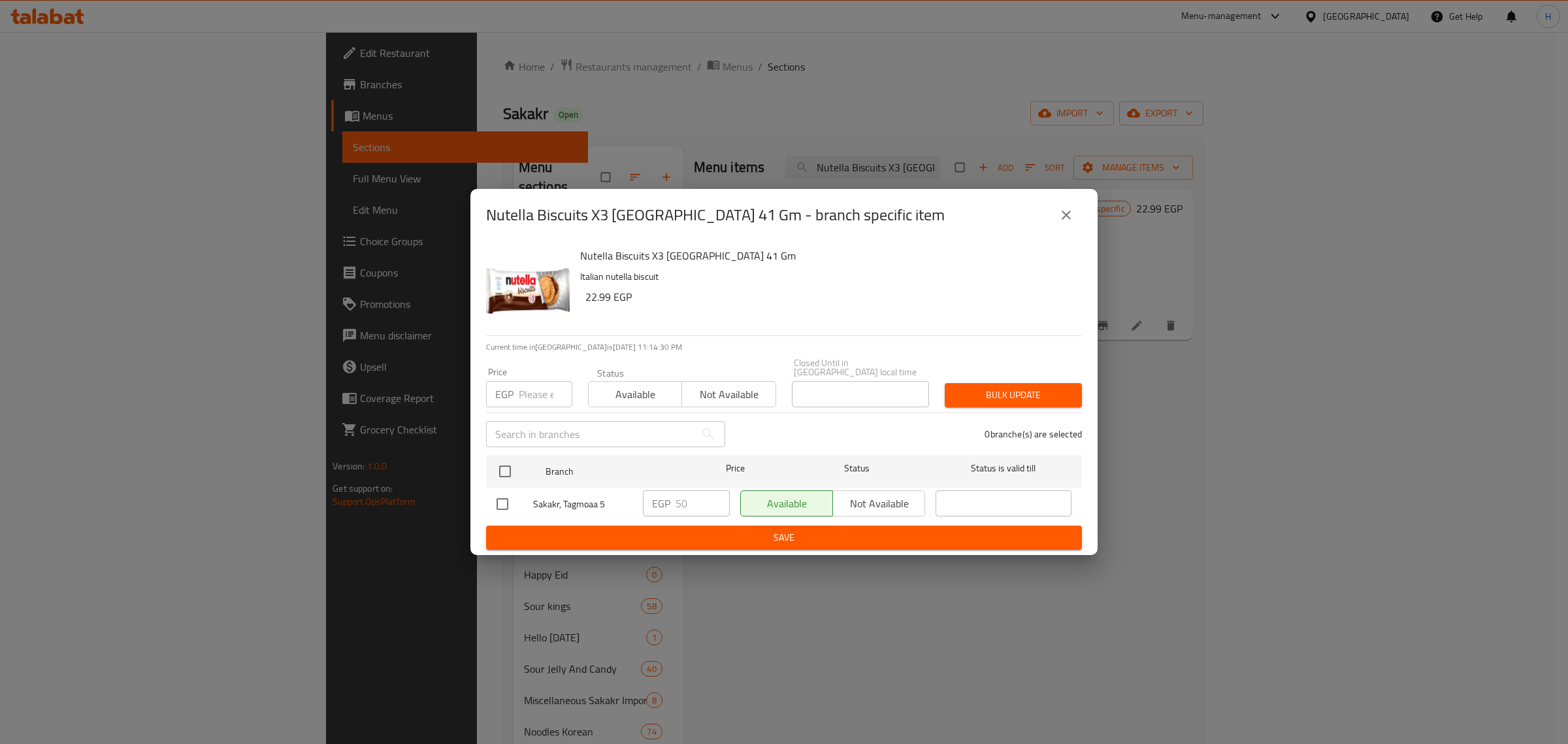
click at [1063, 223] on icon "close" at bounding box center [1066, 215] width 15 height 15
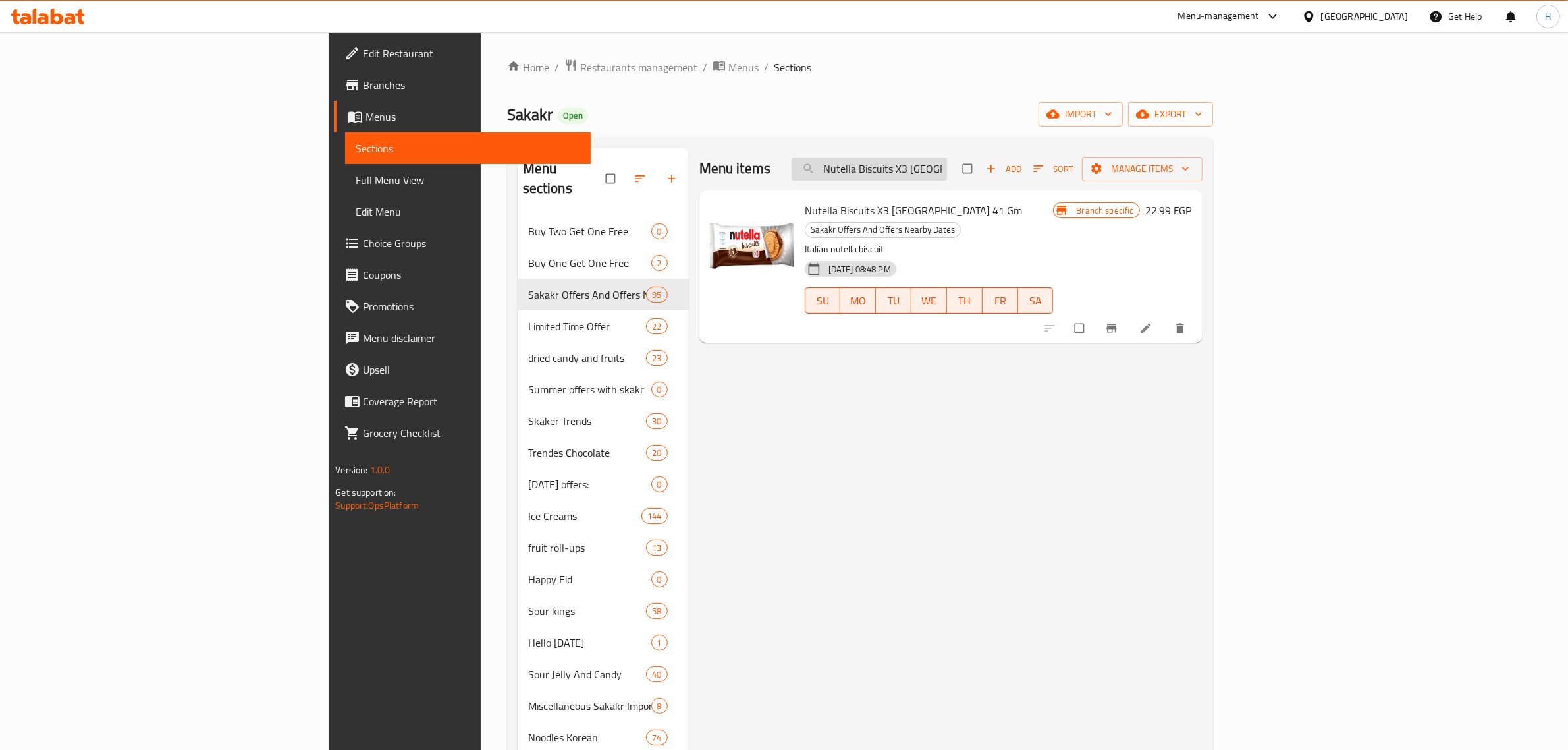
click at [947, 169] on input "Nutella Biscuits X3 [GEOGRAPHIC_DATA] 41 Gm" at bounding box center [869, 169] width 155 height 23
paste input "Chocolate Toren Mr.bite Groan Stuffed With Cocoa Cream & Covered With Dark Choc…"
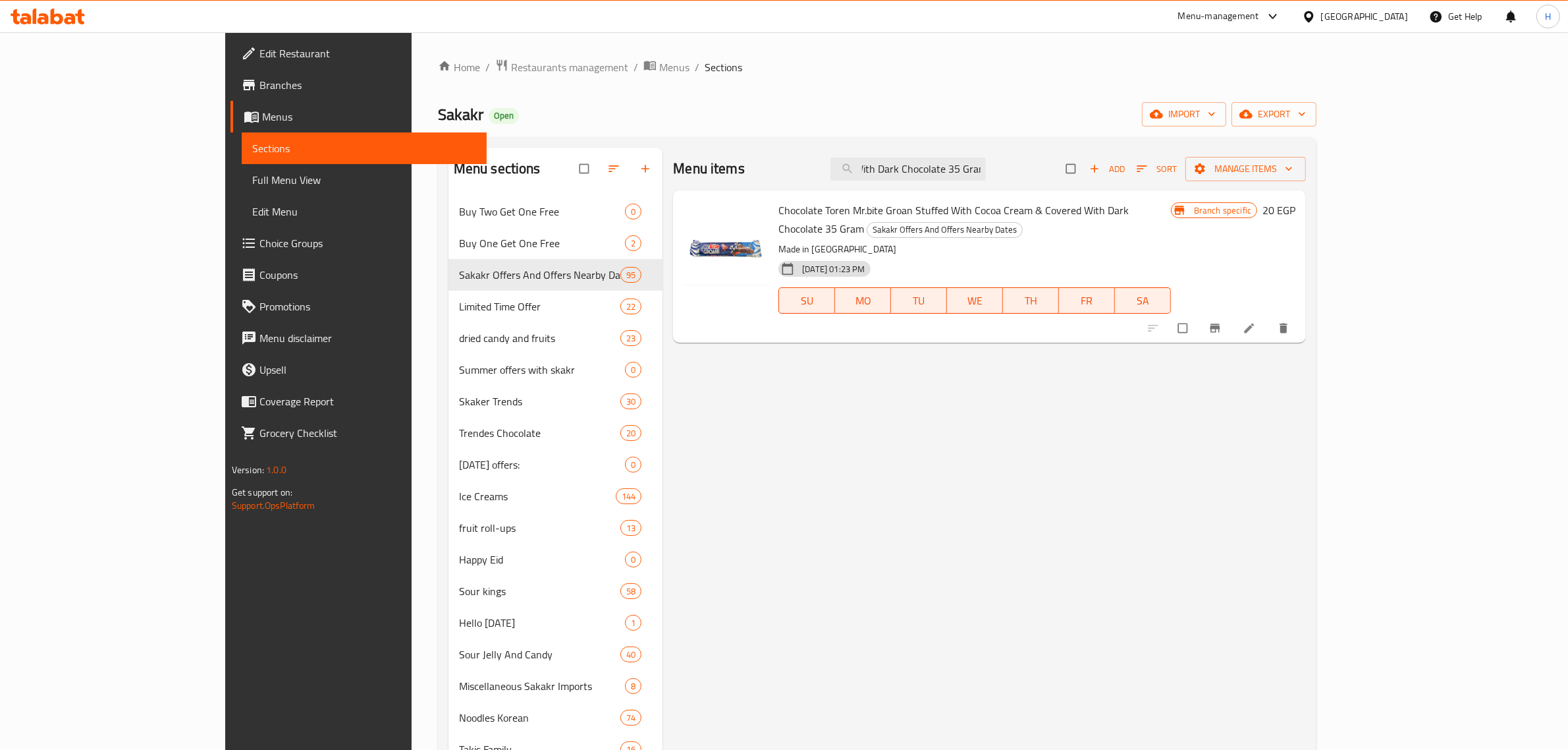
click at [1221, 324] on icon "Branch-specific-item" at bounding box center [1215, 328] width 10 height 9
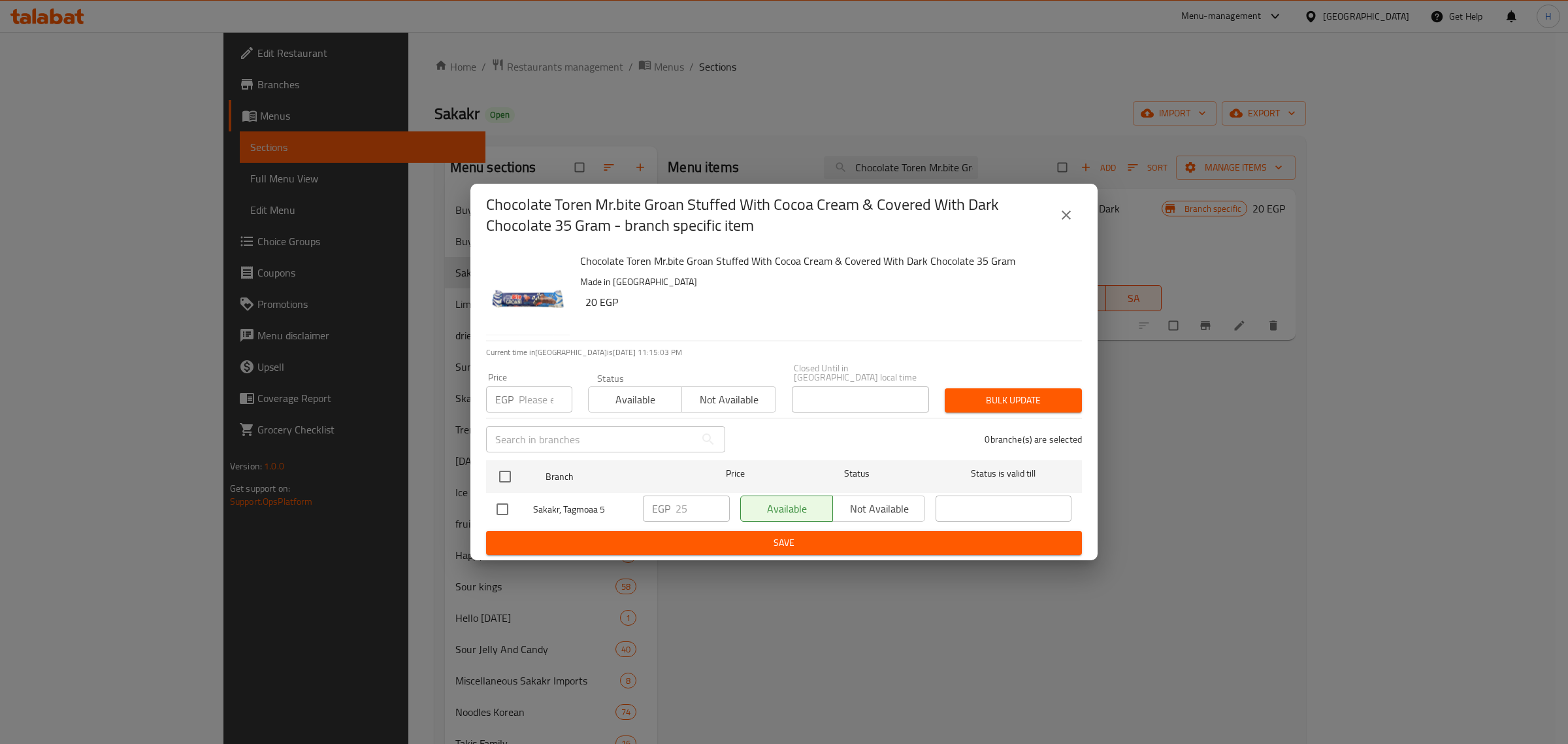
click at [1063, 217] on icon "close" at bounding box center [1067, 216] width 10 height 10
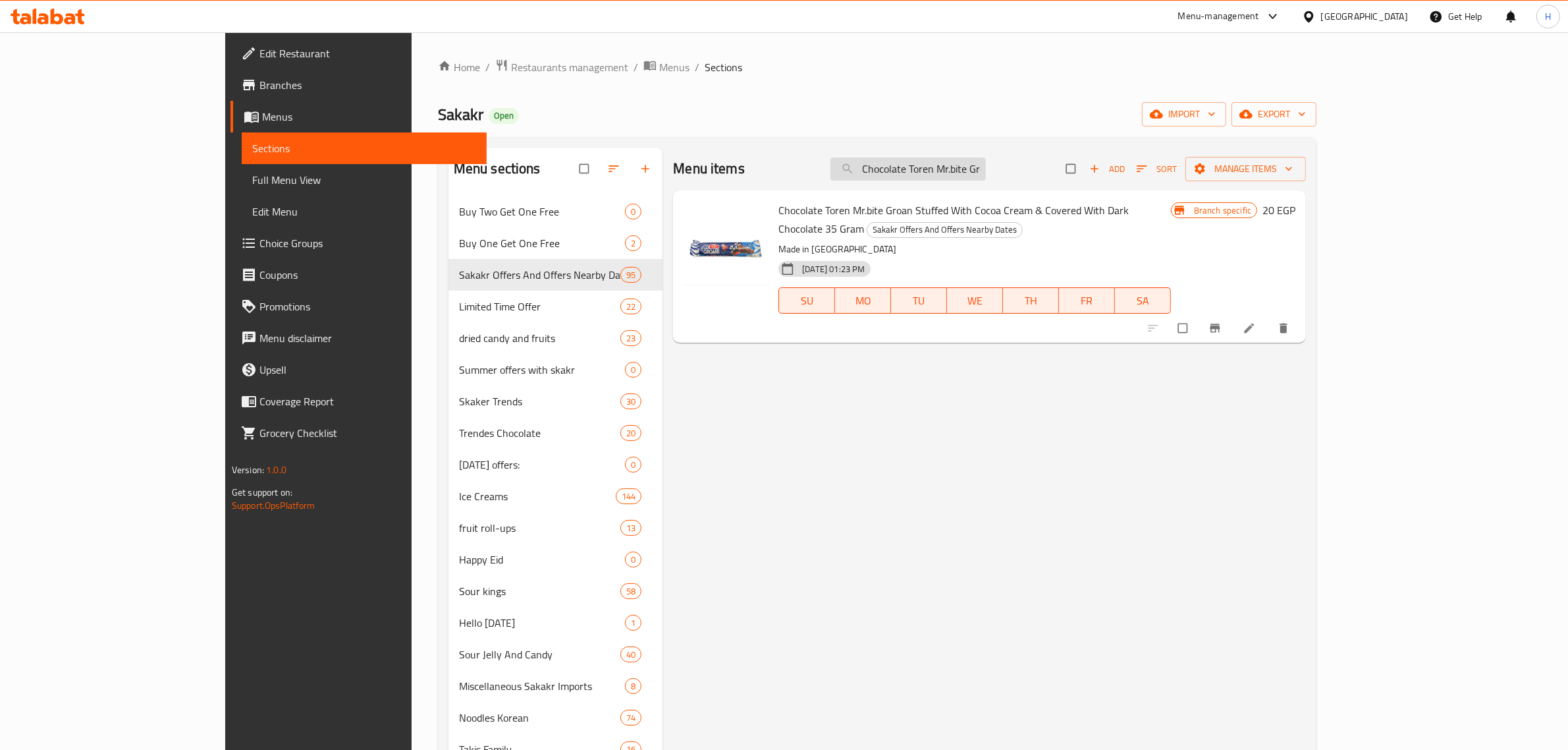
click at [973, 174] on input "Chocolate Toren Mr.bite Groan Stuffed With Cocoa Cream & Covered With Dark Choc…" at bounding box center [908, 169] width 155 height 23
paste input "Loacker Quadratini Crispy Wafer Cubes With Cappuccino Cream Filling 110 Gm Aust…"
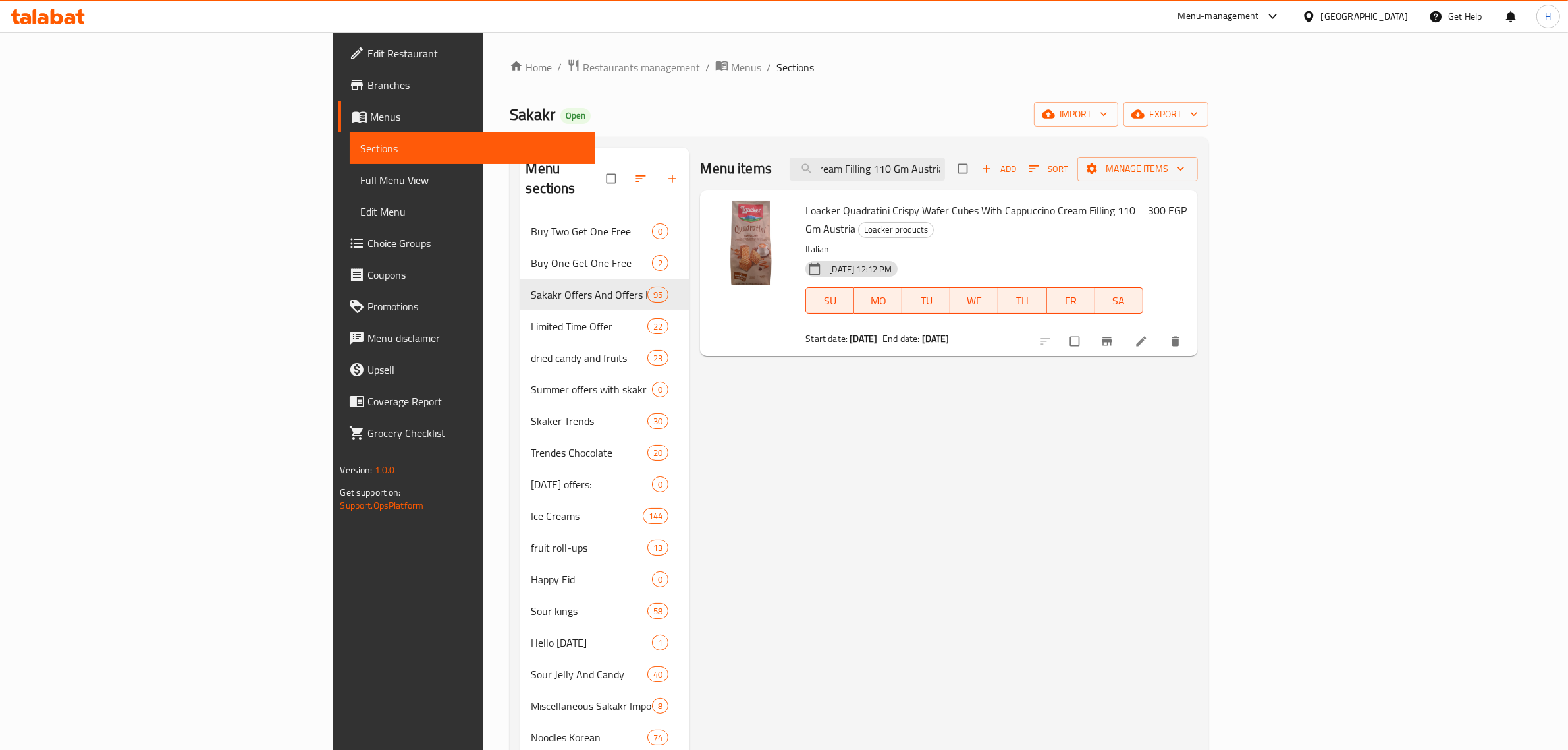
type input "Loacker Quadratini Crispy Wafer Cubes With Cappuccino Cream Filling 110 Gm Aust…"
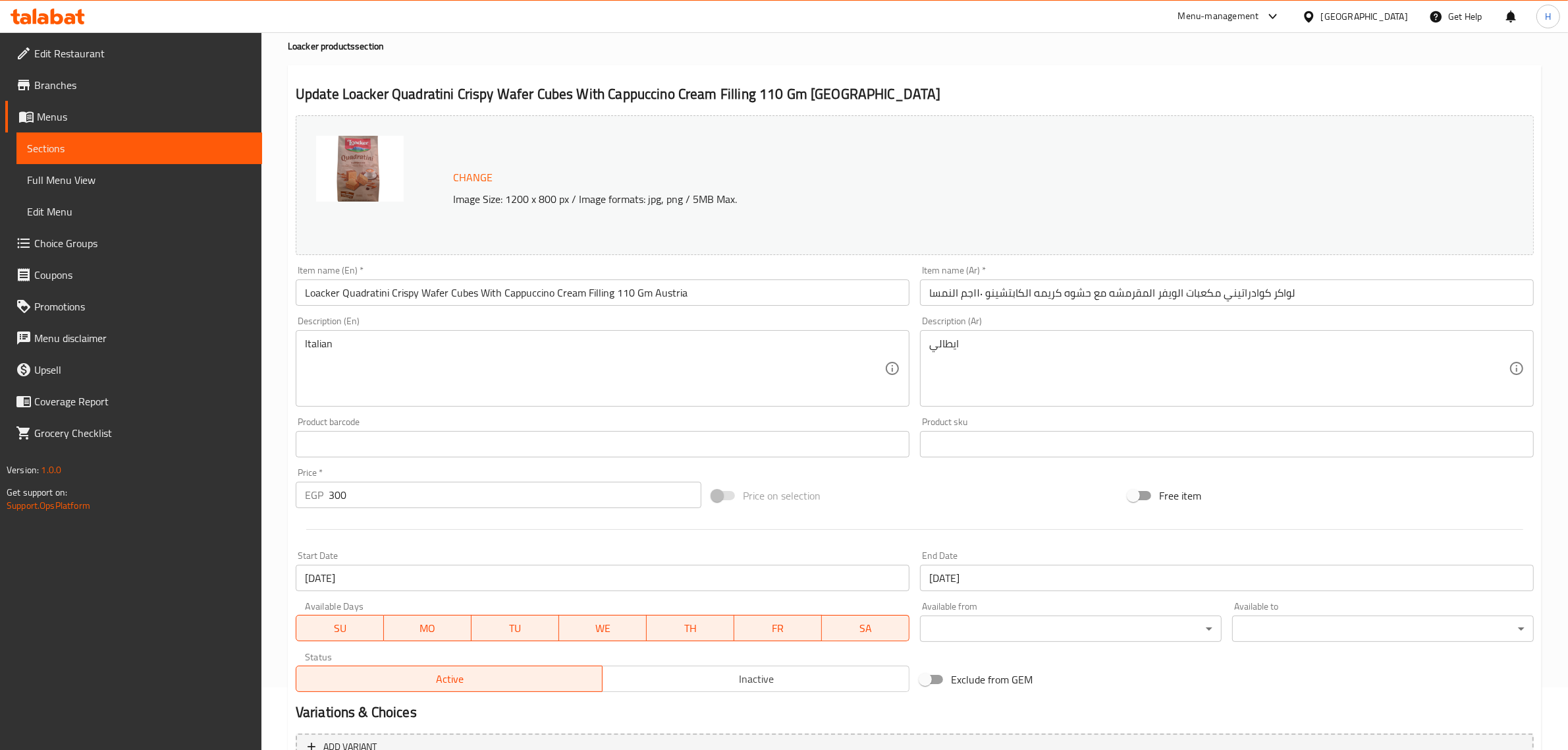
scroll to position [165, 0]
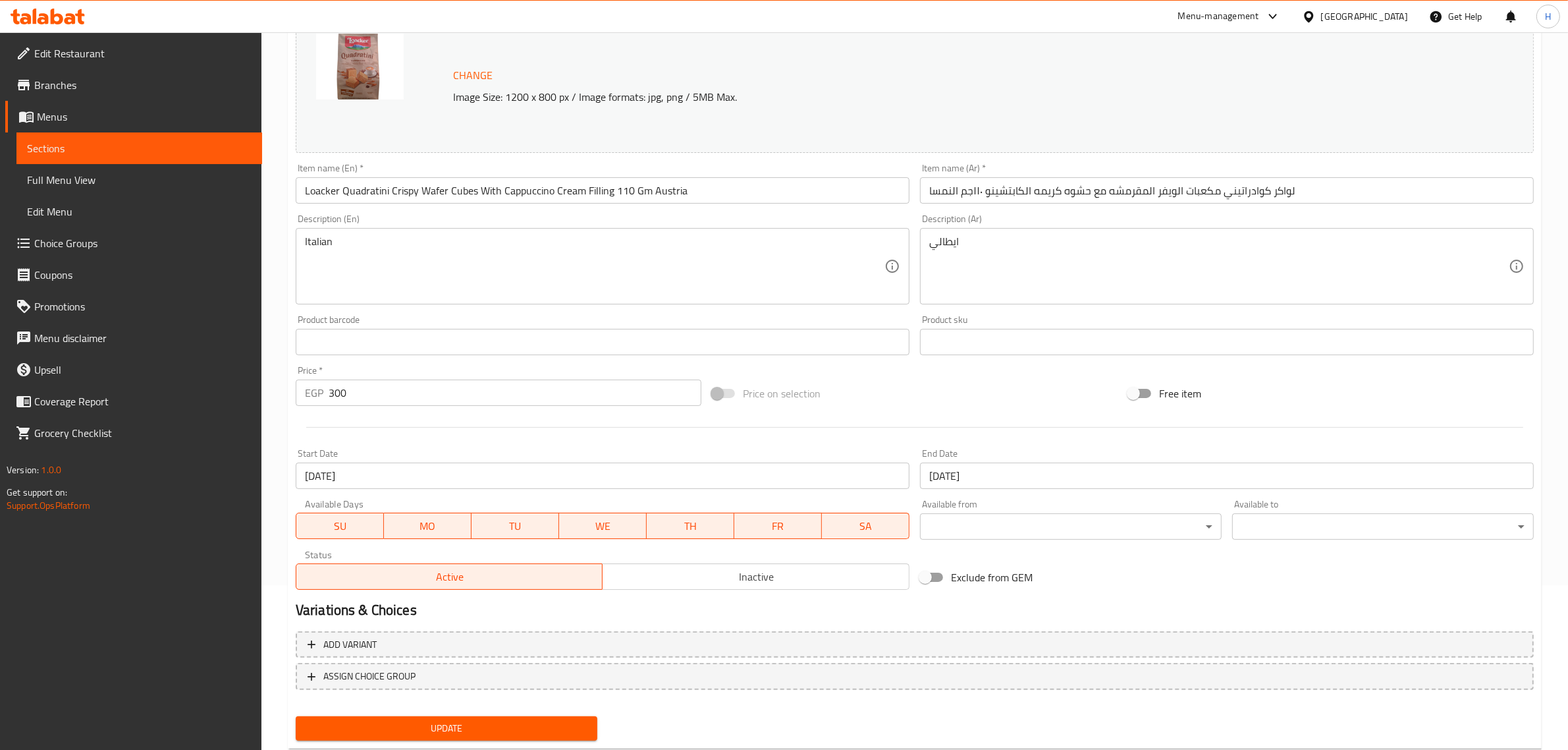
click at [1026, 478] on input "[DATE]" at bounding box center [1227, 475] width 614 height 26
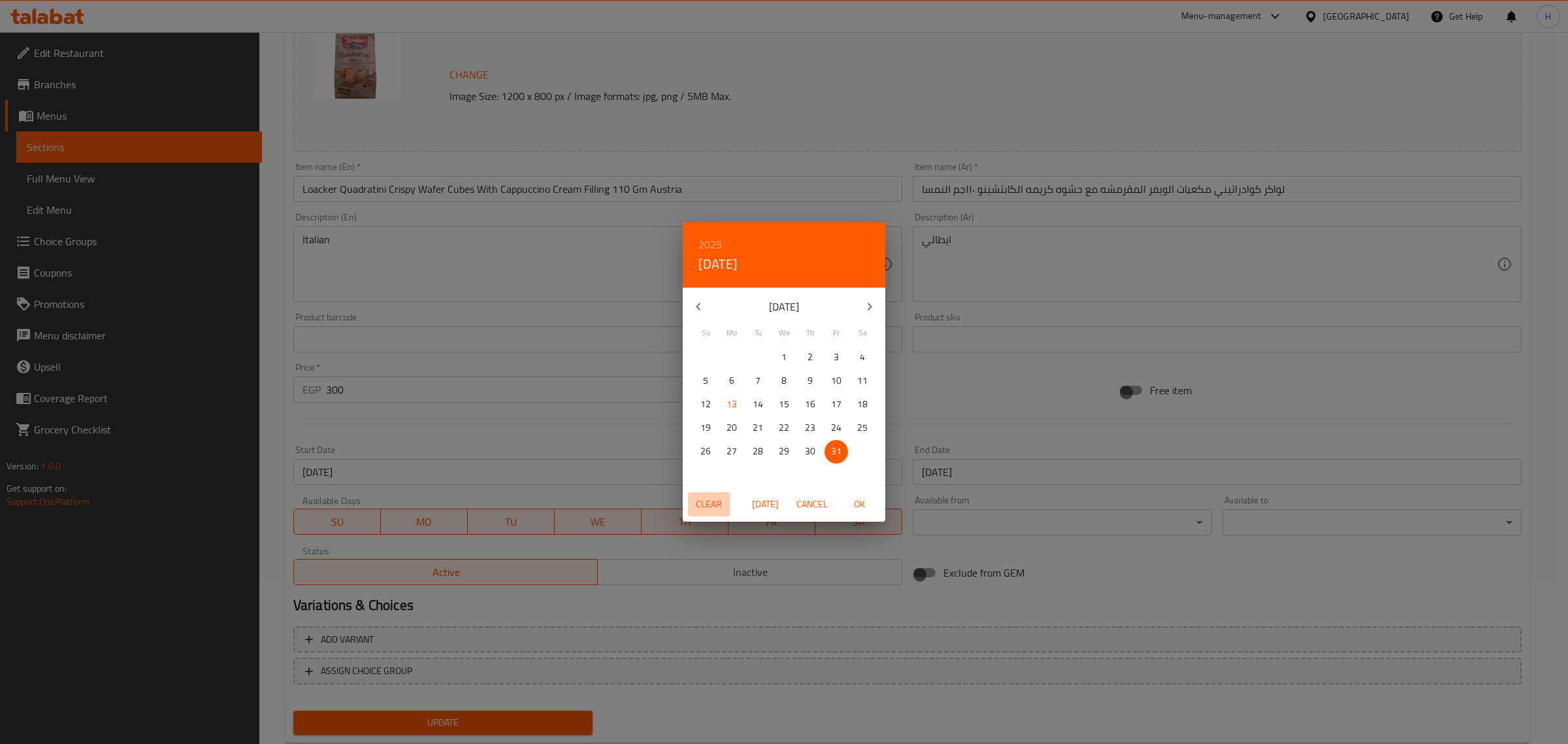
click at [710, 507] on span "Clear" at bounding box center [709, 504] width 32 height 16
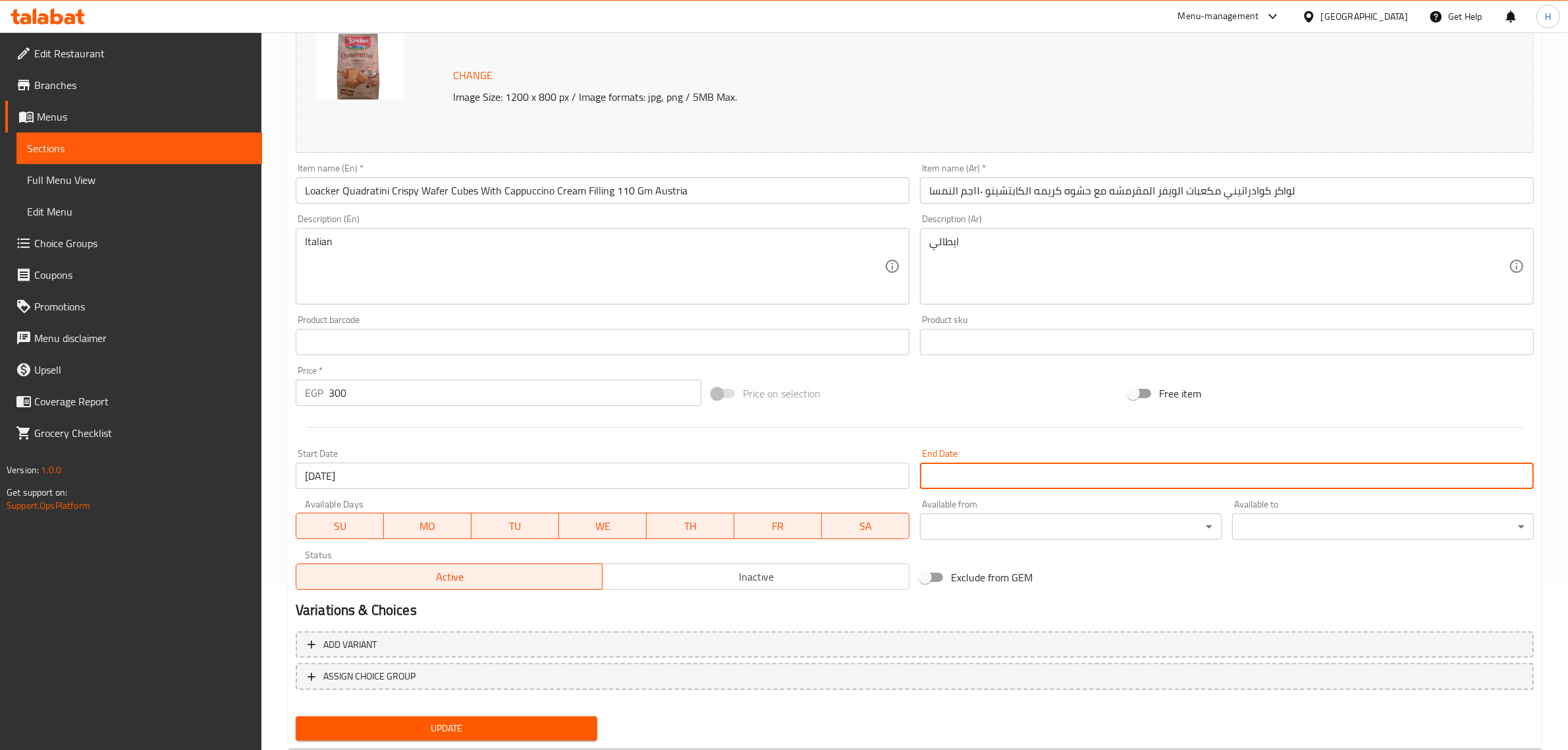
click at [773, 472] on input "[DATE]" at bounding box center [602, 475] width 614 height 26
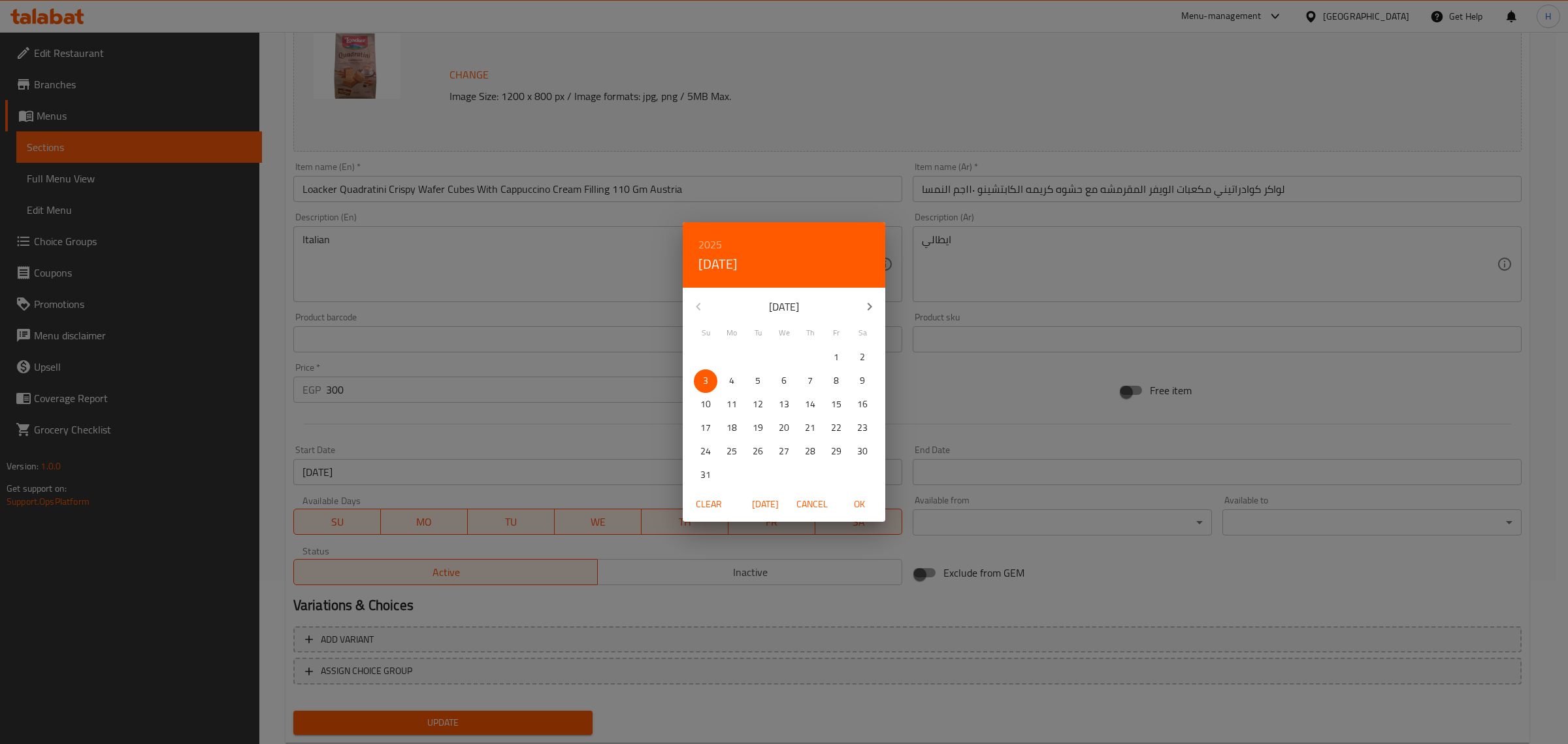
click at [717, 504] on span "Clear" at bounding box center [709, 504] width 32 height 16
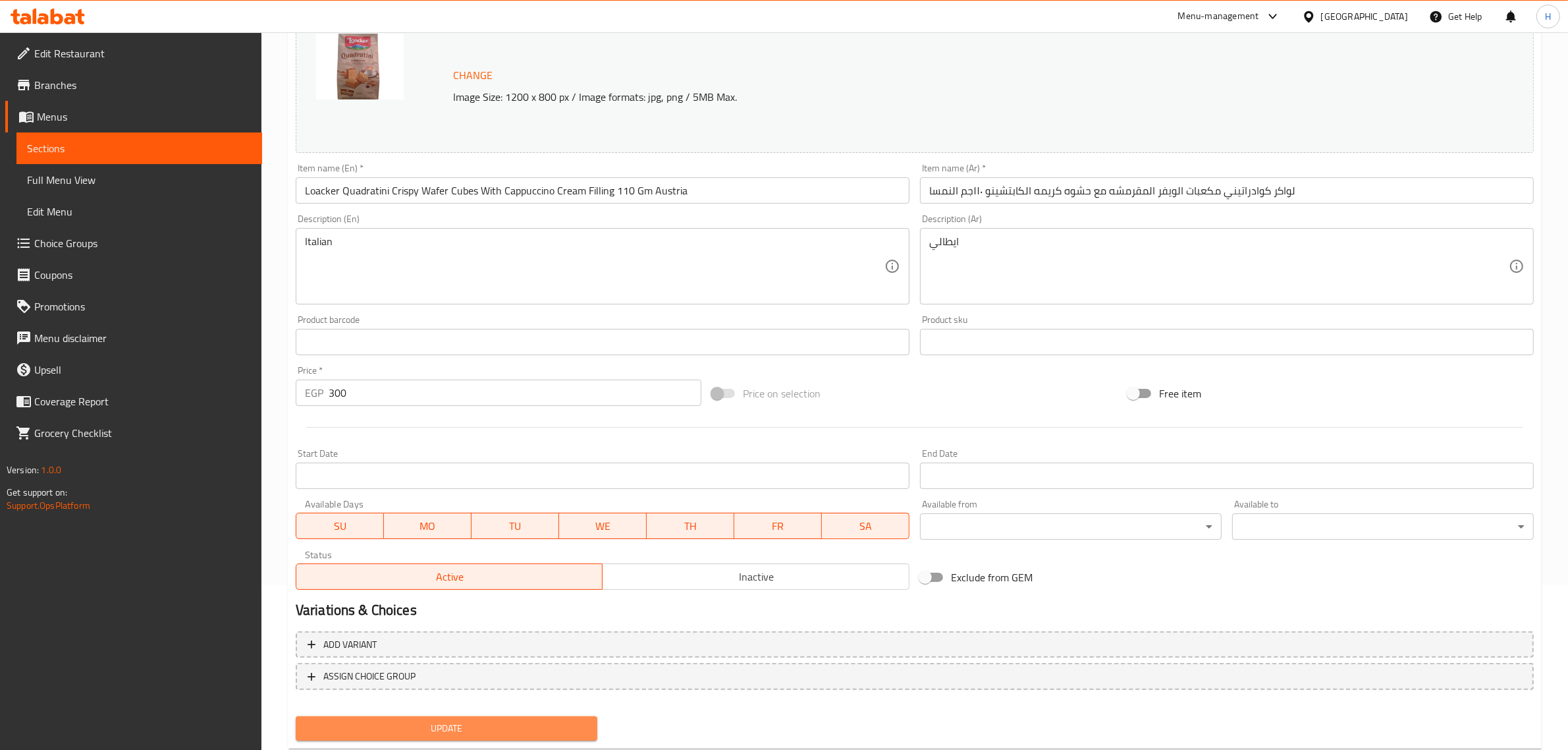
click at [568, 722] on span "Update" at bounding box center [446, 728] width 280 height 16
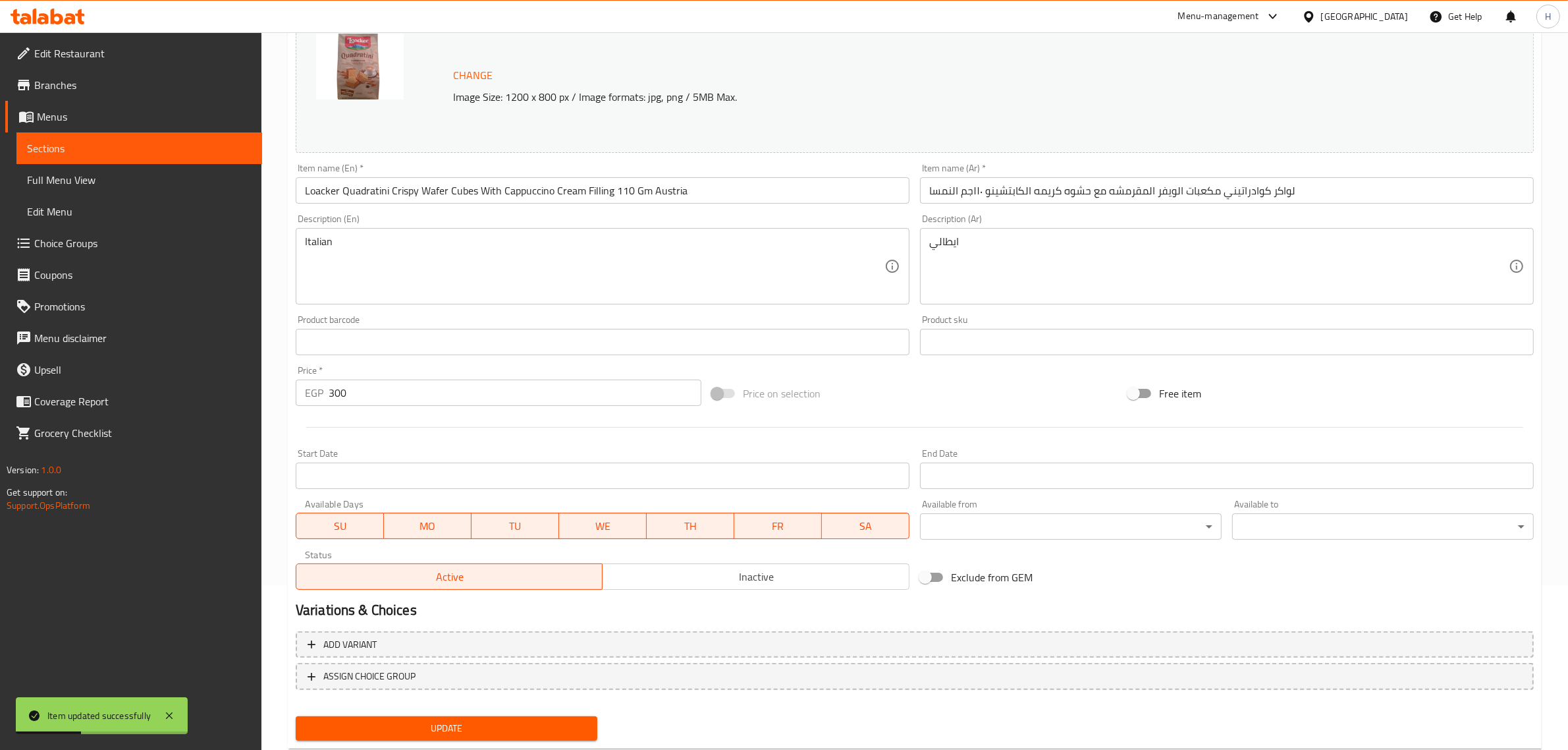
click at [719, 196] on input "Loacker Quadratini Crispy Wafer Cubes With Cappuccino Cream Filling 110 Gm Aust…" at bounding box center [602, 190] width 614 height 26
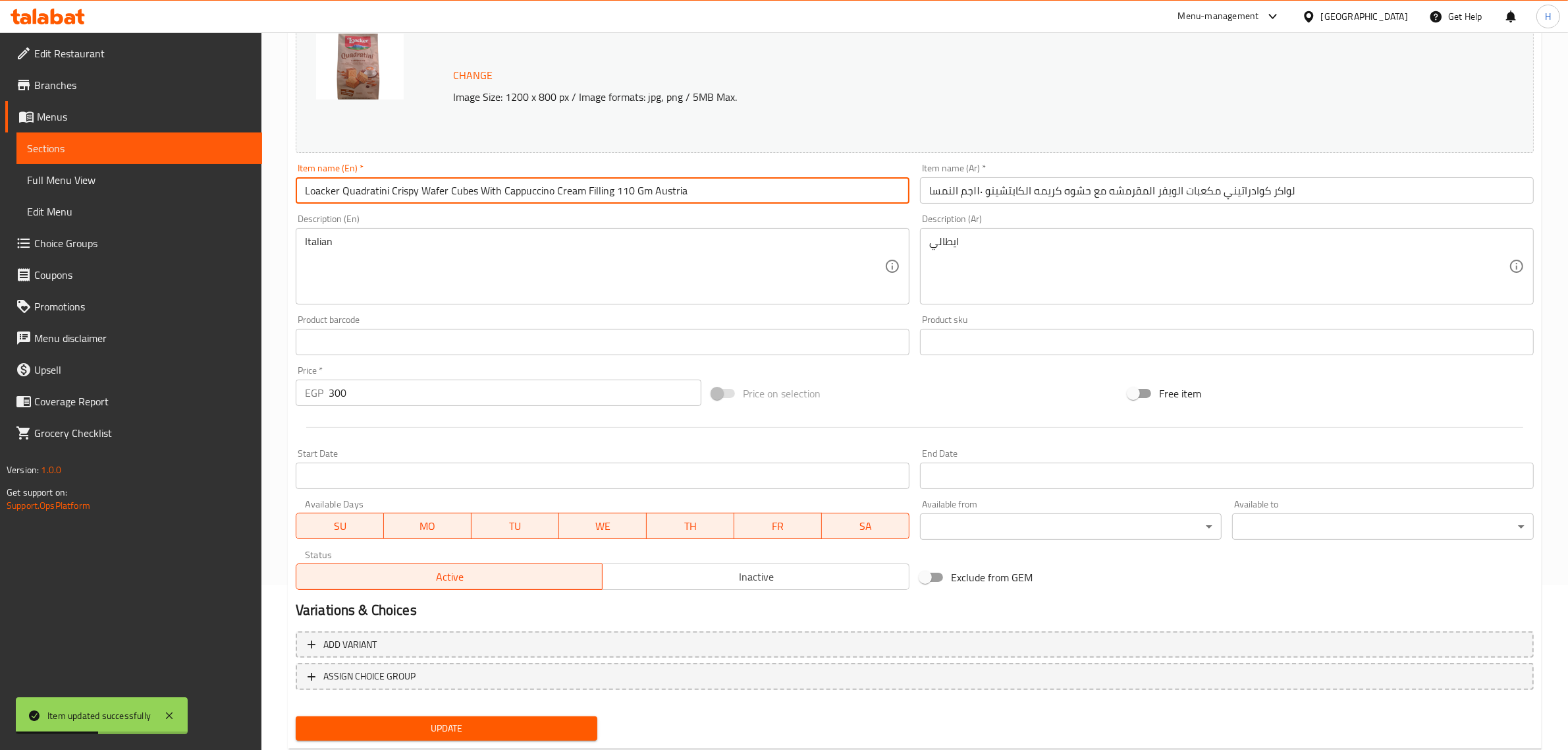
click at [736, 162] on div "Item name (En)   * Loacker Quadratini Crispy Wafer Cubes With Cappuccino Cream …" at bounding box center [603, 183] width 624 height 50
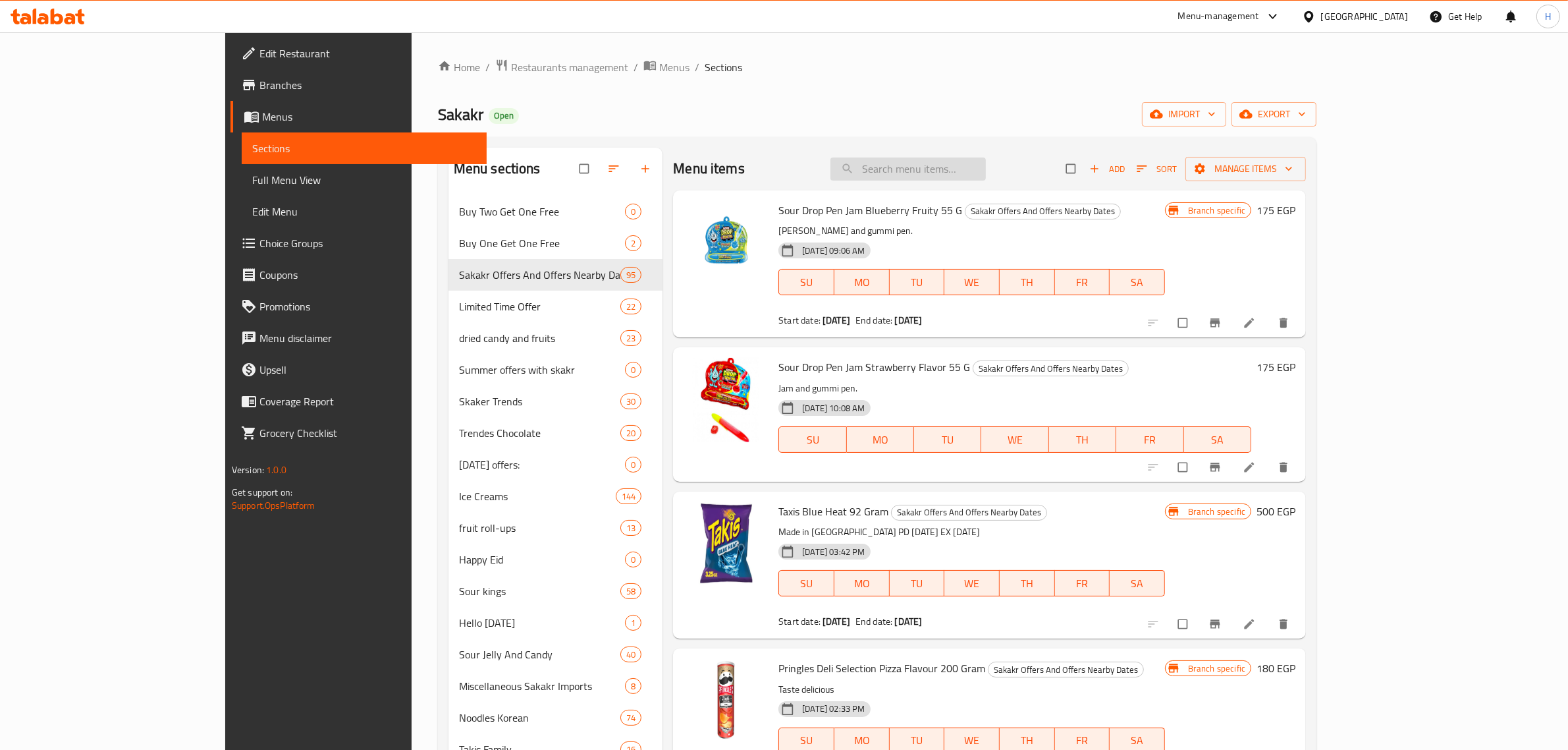
click at [953, 166] on input "search" at bounding box center [908, 169] width 155 height 23
paste input "Loacker Quadratini Crispy Wafer Cubes With Cappuccino Cream Filling 110 Gm Aust…"
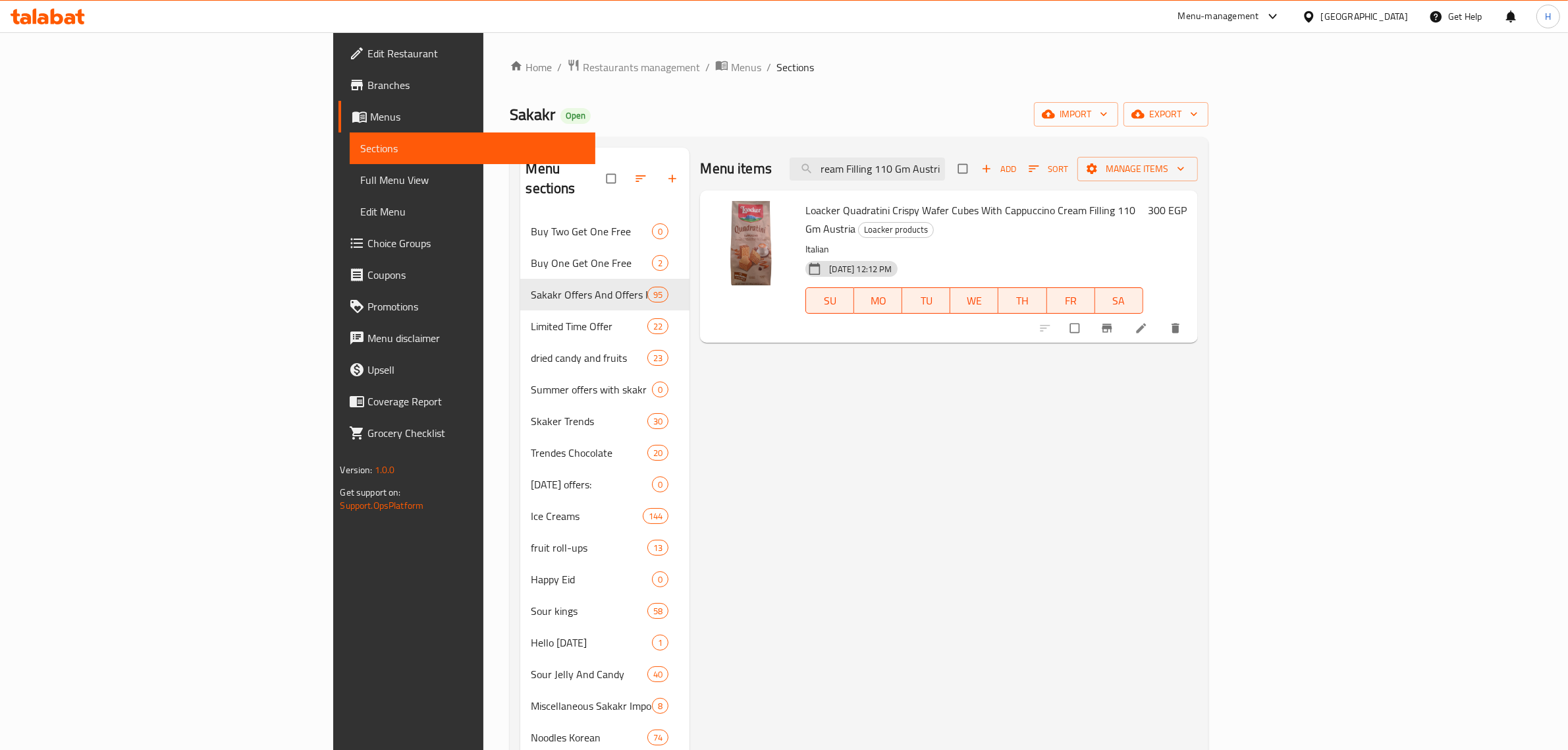
type input "Loacker Quadratini Crispy Wafer Cubes With Cappuccino Cream Filling 110 Gm Aust…"
click at [1114, 321] on icon "Branch-specific-item" at bounding box center [1107, 328] width 14 height 14
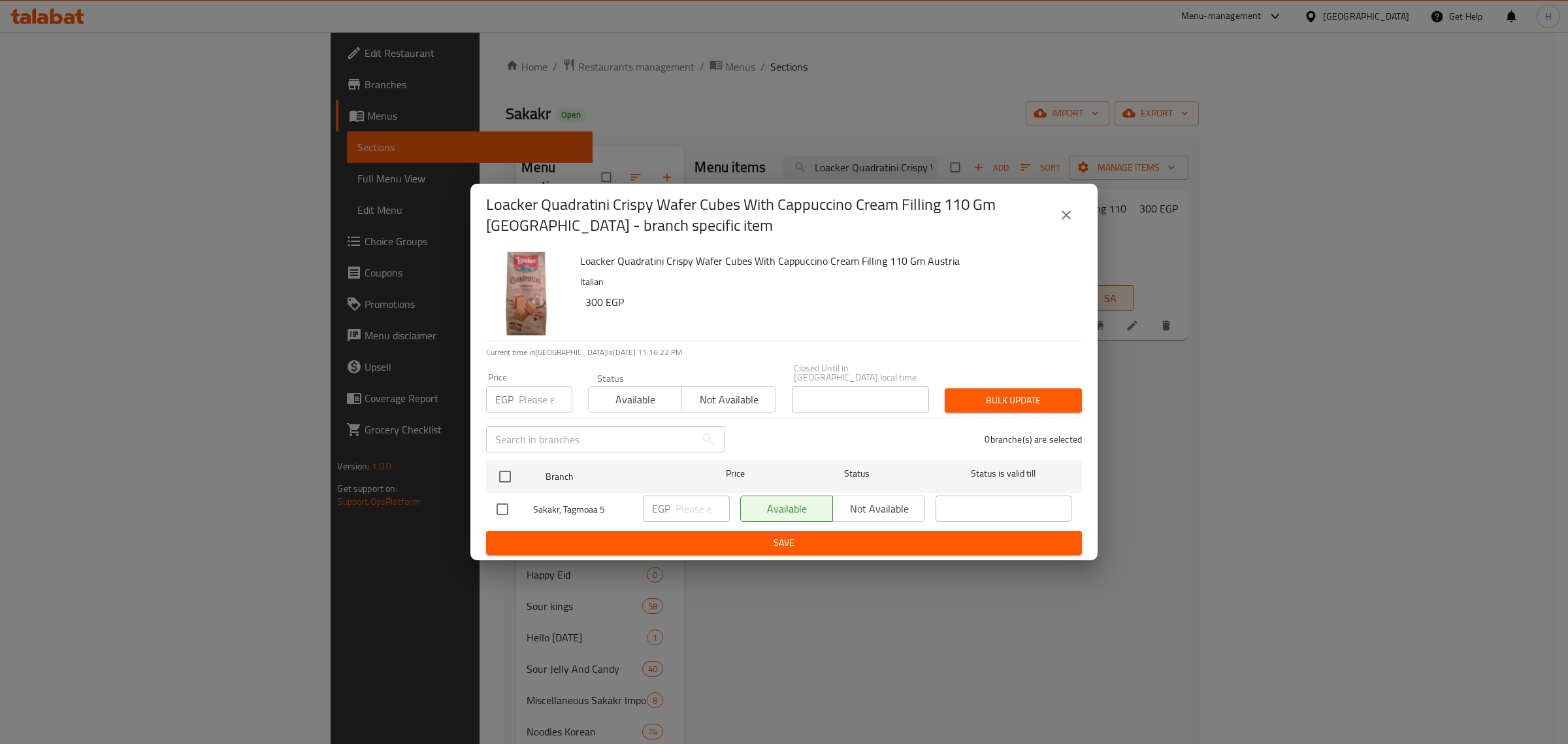
click at [1072, 217] on icon "close" at bounding box center [1066, 215] width 15 height 15
